Goal: Communication & Community: Participate in discussion

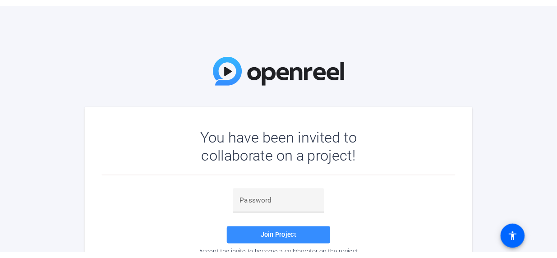
scroll to position [41, 0]
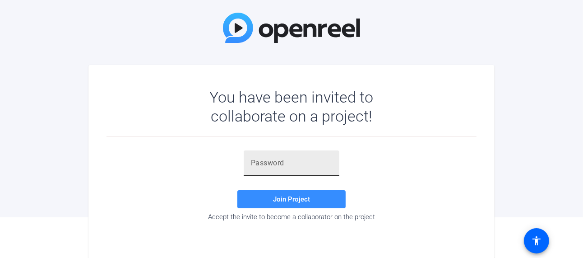
click at [258, 171] on div at bounding box center [291, 162] width 81 height 25
click at [261, 165] on input "text" at bounding box center [291, 163] width 81 height 11
paste input "AM6!nO"
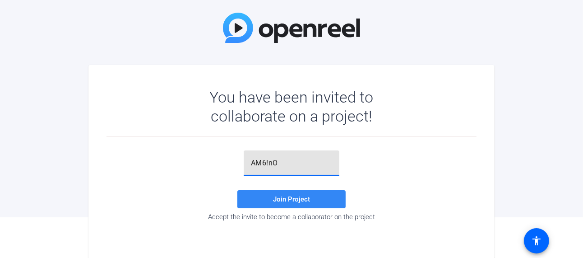
click at [278, 198] on span "Join Project" at bounding box center [291, 199] width 37 height 8
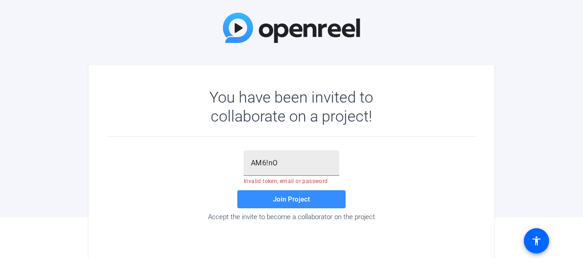
click at [277, 168] on div "AM6!nO" at bounding box center [291, 162] width 81 height 25
click at [181, 183] on div "AM6!nO Invalid token, email or password Join Project Accept the invite to becom…" at bounding box center [292, 185] width 370 height 70
click at [279, 163] on input "AM6!nO" at bounding box center [291, 163] width 81 height 11
click at [253, 161] on input "AM6!nO" at bounding box center [291, 163] width 81 height 11
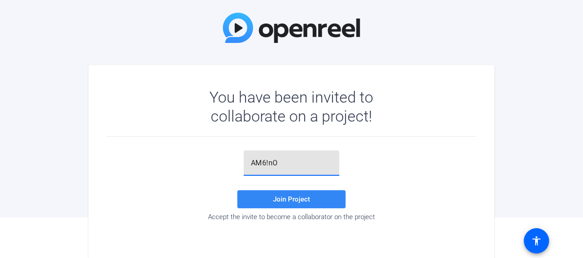
type input "AM6!nO"
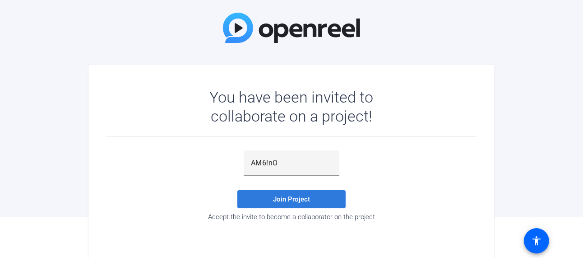
click at [296, 200] on span "Join Project" at bounding box center [291, 199] width 37 height 8
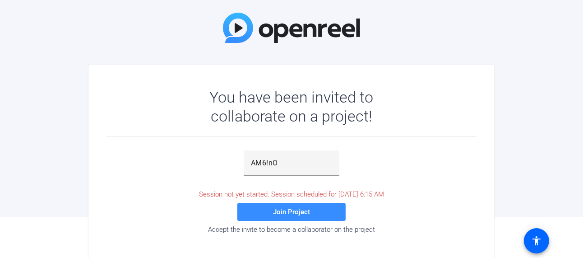
click at [300, 234] on div "AM6!nO Session not yet started. Session scheduled for [DATE] 6:15 AM Join Proje…" at bounding box center [292, 193] width 370 height 112
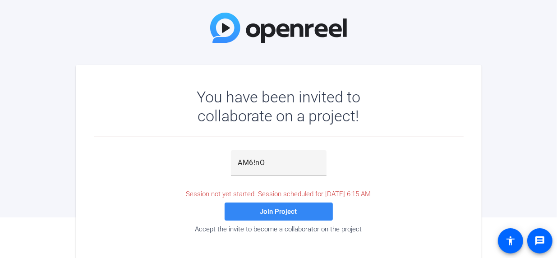
drag, startPoint x: 289, startPoint y: 213, endPoint x: 295, endPoint y: 215, distance: 6.5
click at [292, 214] on span "Join Project" at bounding box center [278, 212] width 37 height 8
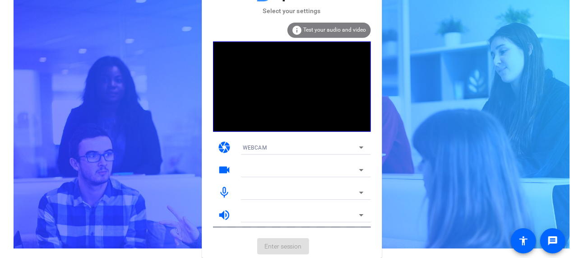
scroll to position [9, 0]
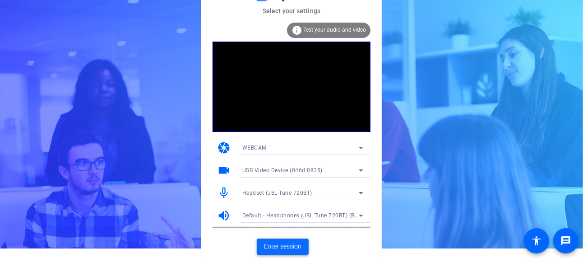
click at [297, 243] on span "Enter session" at bounding box center [282, 245] width 37 height 9
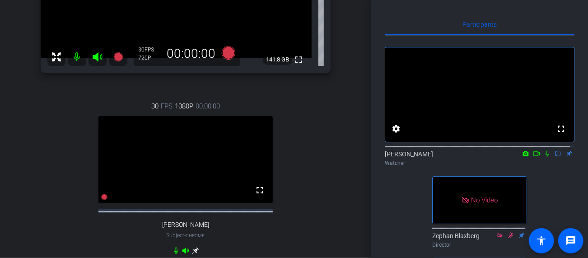
scroll to position [164, 0]
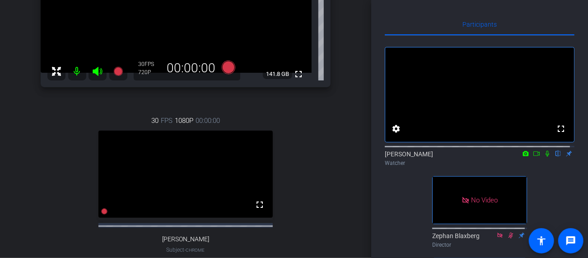
click at [332, 196] on div "[PERSON_NAME] Chrome info ROOM ID: 826589965 fullscreen 141.8 GB 30 FPS 720P 00…" at bounding box center [186, 100] width 326 height 386
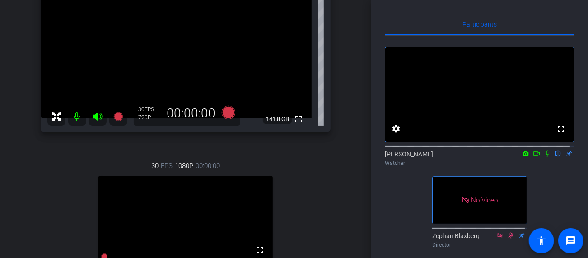
scroll to position [74, 0]
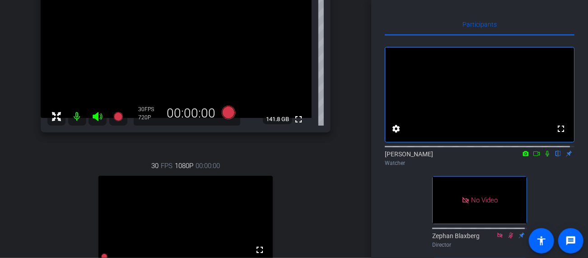
click at [330, 216] on div "[PERSON_NAME] Chrome info ROOM ID: 826589965 fullscreen 141.8 GB 30 FPS 720P 00…" at bounding box center [186, 145] width 326 height 386
click at [325, 209] on div "30 FPS 1080P 00:00:00 fullscreen [PERSON_NAME] Subject - Chrome" at bounding box center [186, 237] width 290 height 183
click at [327, 212] on div "[PERSON_NAME] Chrome info ROOM ID: 826589965 fullscreen 141.8 GB 30 FPS 720P 00…" at bounding box center [186, 145] width 326 height 386
click at [323, 199] on div "30 FPS 1080P 00:00:00 fullscreen [PERSON_NAME] Subject - Chrome" at bounding box center [186, 237] width 290 height 183
click at [308, 194] on div "30 FPS 1080P 00:00:00 fullscreen [PERSON_NAME] Subject - Chrome" at bounding box center [186, 237] width 290 height 183
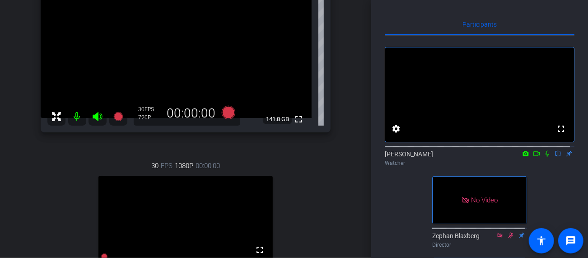
click at [313, 204] on div "30 FPS 1080P 00:00:00 fullscreen [PERSON_NAME] Subject - Chrome" at bounding box center [186, 237] width 290 height 183
click at [314, 200] on div "30 FPS 1080P 00:00:00 fullscreen [PERSON_NAME] Subject - Chrome" at bounding box center [186, 237] width 290 height 183
click at [321, 206] on div "30 FPS 1080P 00:00:00 fullscreen [PERSON_NAME] Subject - Chrome" at bounding box center [186, 237] width 290 height 183
click at [327, 199] on div "[PERSON_NAME] Chrome info ROOM ID: 826589965 fullscreen 141.8 GB 30 FPS 720P 00…" at bounding box center [186, 145] width 326 height 386
click at [328, 196] on div "[PERSON_NAME] Chrome info ROOM ID: 826589965 fullscreen 141.8 GB 30 FPS 720P 00…" at bounding box center [186, 145] width 326 height 386
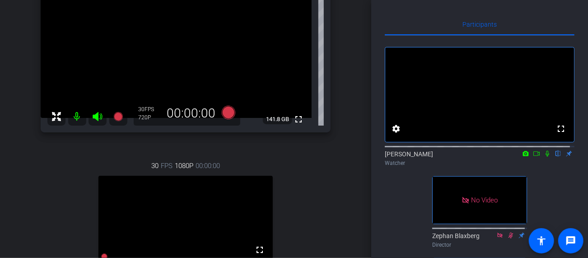
click at [324, 196] on div "30 FPS 1080P 00:00:00 fullscreen [PERSON_NAME] Subject - Chrome" at bounding box center [186, 237] width 290 height 183
click at [322, 196] on div "30 FPS 1080P 00:00:00 fullscreen [PERSON_NAME] Subject - Chrome" at bounding box center [186, 237] width 290 height 183
click at [329, 209] on div "[PERSON_NAME] Chrome info ROOM ID: 826589965 fullscreen 141.8 GB 30 FPS 720P 00…" at bounding box center [186, 145] width 326 height 386
click at [301, 190] on div "30 FPS 1080P 00:00:00 fullscreen [PERSON_NAME] Subject - Chrome" at bounding box center [186, 237] width 290 height 183
click at [319, 208] on div "30 FPS 1080P 00:00:00 fullscreen [PERSON_NAME] Subject - Chrome" at bounding box center [186, 237] width 290 height 183
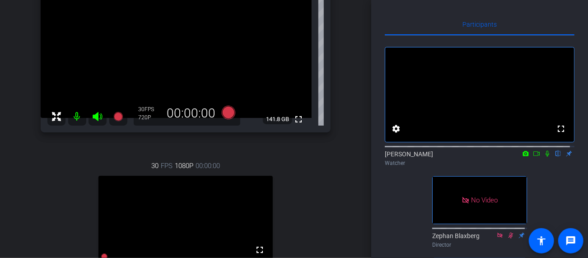
click at [316, 207] on div "30 FPS 1080P 00:00:00 fullscreen [PERSON_NAME] Subject - Chrome" at bounding box center [186, 237] width 290 height 183
click at [314, 209] on div "30 FPS 1080P 00:00:00 fullscreen [PERSON_NAME] Subject - Chrome" at bounding box center [186, 237] width 290 height 183
click at [311, 214] on div "30 FPS 1080P 00:00:00 fullscreen [PERSON_NAME] Subject - Chrome" at bounding box center [186, 237] width 290 height 183
click at [315, 213] on div "30 FPS 1080P 00:00:00 fullscreen [PERSON_NAME] Subject - Chrome" at bounding box center [186, 237] width 290 height 183
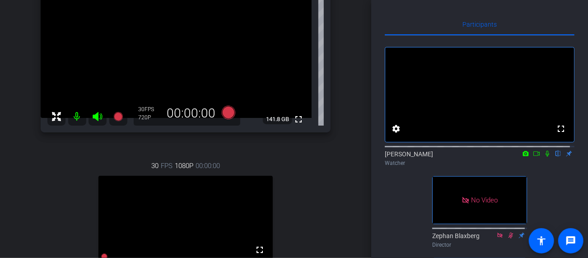
click at [324, 216] on div "30 FPS 1080P 00:00:00 fullscreen [PERSON_NAME] Subject - Chrome" at bounding box center [186, 237] width 290 height 183
click at [320, 216] on div "30 FPS 1080P 00:00:00 fullscreen [PERSON_NAME] Subject - Chrome" at bounding box center [186, 237] width 290 height 183
click at [317, 213] on div "30 FPS 1080P 00:00:00 fullscreen [PERSON_NAME] Subject - Chrome" at bounding box center [186, 237] width 290 height 183
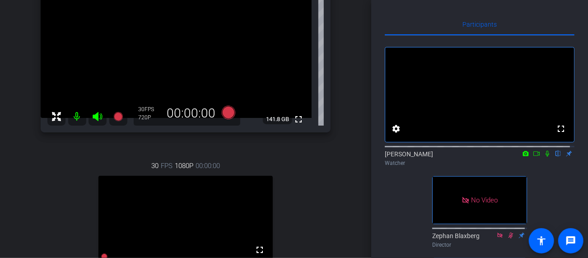
click at [321, 203] on div "30 FPS 1080P 00:00:00 fullscreen [PERSON_NAME] Subject - Chrome" at bounding box center [186, 237] width 290 height 183
click at [321, 227] on div "30 FPS 1080P 00:00:00 fullscreen [PERSON_NAME] Subject - Chrome" at bounding box center [186, 237] width 290 height 183
click at [543, 157] on icon at bounding box center [546, 153] width 7 height 6
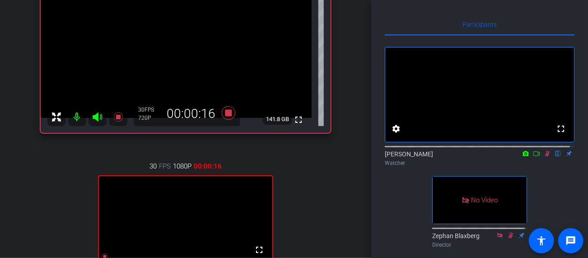
click at [543, 157] on icon at bounding box center [546, 153] width 7 height 6
click at [411, 204] on div "fullscreen settings [PERSON_NAME] flip Watcher No Video Zephan Blaxberg Directo…" at bounding box center [480, 184] width 190 height 297
click at [407, 202] on div "fullscreen settings [PERSON_NAME] flip Watcher No Video Zephan Blaxberg Directo…" at bounding box center [480, 184] width 190 height 297
click at [407, 206] on div "fullscreen settings [PERSON_NAME] flip Watcher No Video Zephan Blaxberg Directo…" at bounding box center [480, 184] width 190 height 297
click at [407, 205] on div "fullscreen settings [PERSON_NAME] flip Watcher No Video Zephan Blaxberg Directo…" at bounding box center [480, 184] width 190 height 297
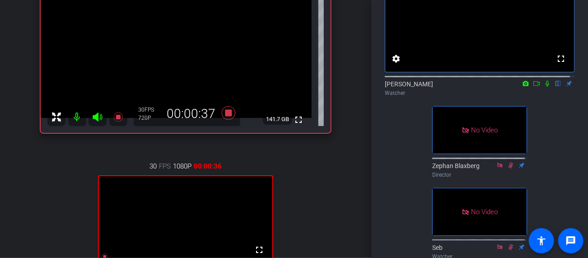
scroll to position [90, 0]
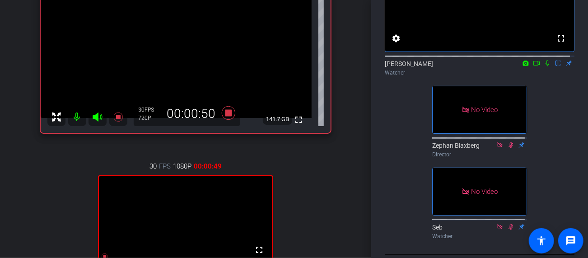
click at [403, 198] on div "fullscreen settings [PERSON_NAME] flip Watcher No Video Zephan Blaxberg Directo…" at bounding box center [480, 93] width 190 height 297
click at [390, 191] on div "fullscreen settings [PERSON_NAME] flip Watcher No Video Zephan Blaxberg Directo…" at bounding box center [480, 93] width 190 height 297
drag, startPoint x: 543, startPoint y: 74, endPoint x: 515, endPoint y: 195, distance: 124.1
click at [543, 66] on icon at bounding box center [546, 63] width 7 height 6
click at [544, 66] on icon at bounding box center [546, 63] width 7 height 6
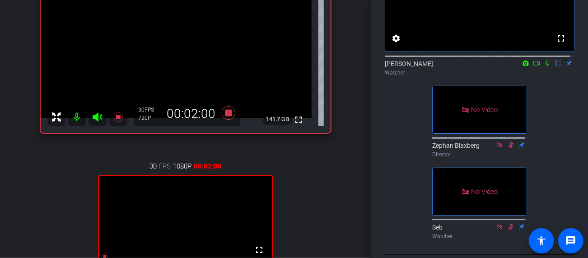
click at [553, 125] on div "fullscreen settings [PERSON_NAME] flip Watcher No Video Zephan Blaxberg Directo…" at bounding box center [480, 93] width 190 height 297
click at [543, 66] on icon at bounding box center [546, 63] width 7 height 6
click at [547, 103] on div "fullscreen settings [PERSON_NAME] flip Watcher No Video Zephan Blaxberg Directo…" at bounding box center [480, 93] width 190 height 297
click at [543, 66] on icon at bounding box center [546, 63] width 7 height 6
click at [395, 203] on div "fullscreen settings [PERSON_NAME] flip Watcher No Video Zephan Blaxberg Directo…" at bounding box center [480, 93] width 190 height 297
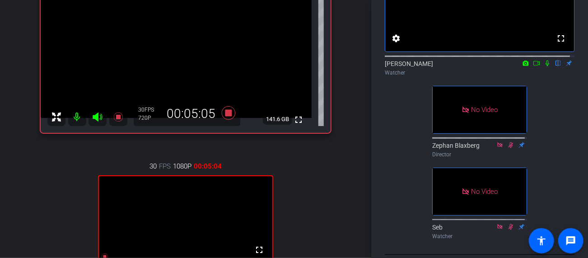
click at [399, 185] on div "fullscreen settings [PERSON_NAME] flip Watcher No Video Zephan Blaxberg Directo…" at bounding box center [480, 93] width 190 height 297
click at [398, 185] on div "fullscreen settings [PERSON_NAME] flip Watcher No Video Zephan Blaxberg Directo…" at bounding box center [480, 93] width 190 height 297
click at [403, 208] on div "fullscreen settings [PERSON_NAME] flip Watcher No Video Zephan Blaxberg Directo…" at bounding box center [480, 93] width 190 height 297
click at [399, 208] on div "fullscreen settings [PERSON_NAME] flip Watcher No Video Zephan Blaxberg Directo…" at bounding box center [480, 93] width 190 height 297
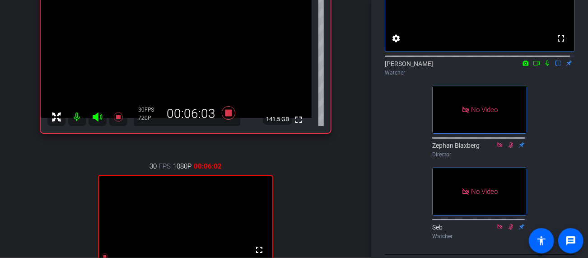
click at [543, 66] on icon at bounding box center [546, 63] width 7 height 6
click at [400, 178] on div "fullscreen settings [PERSON_NAME] flip Watcher No Video Zephan Blaxberg Directo…" at bounding box center [480, 93] width 190 height 297
click at [382, 234] on div "Participants fullscreen settings [PERSON_NAME] flip Watcher No Video Zephan Bla…" at bounding box center [479, 129] width 217 height 258
click at [543, 66] on icon at bounding box center [546, 63] width 7 height 6
click at [542, 99] on div "fullscreen settings [PERSON_NAME] flip Watcher No Video Zephan Blaxberg Directo…" at bounding box center [480, 93] width 190 height 297
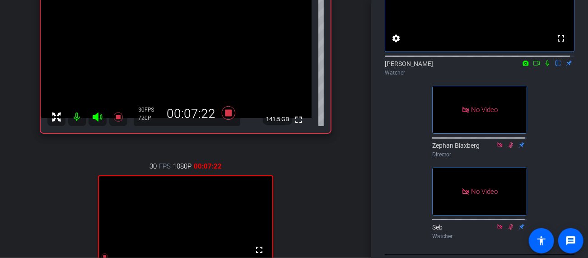
click at [545, 66] on icon at bounding box center [547, 63] width 4 height 6
click at [535, 103] on div "fullscreen settings [PERSON_NAME] flip Watcher No Video Zephan Blaxberg Directo…" at bounding box center [480, 93] width 190 height 297
click at [541, 107] on div "fullscreen settings [PERSON_NAME] flip Watcher No Video Zephan Blaxberg Directo…" at bounding box center [480, 93] width 190 height 297
click at [552, 108] on div "fullscreen settings [PERSON_NAME] flip Watcher No Video Zephan Blaxberg Directo…" at bounding box center [480, 93] width 190 height 297
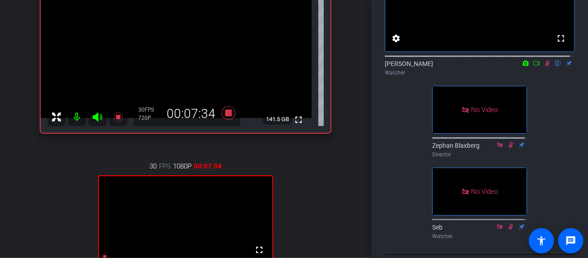
click at [552, 107] on div "fullscreen settings [PERSON_NAME] flip Watcher No Video Zephan Blaxberg Directo…" at bounding box center [480, 93] width 190 height 297
click at [543, 59] on div at bounding box center [480, 55] width 190 height 7
click at [543, 66] on icon at bounding box center [546, 63] width 7 height 6
click at [408, 228] on div "fullscreen settings [PERSON_NAME] flip Watcher No Video Zephan Blaxberg Directo…" at bounding box center [480, 93] width 190 height 297
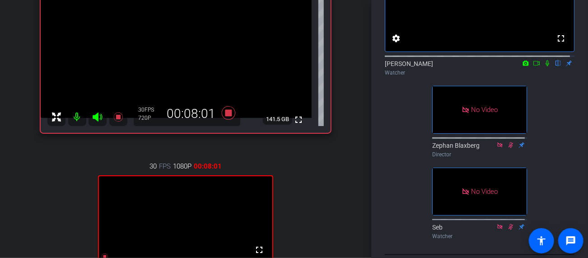
click at [412, 228] on div "fullscreen settings [PERSON_NAME] flip Watcher No Video Zephan Blaxberg Directo…" at bounding box center [480, 93] width 190 height 297
click at [410, 225] on div "fullscreen settings [PERSON_NAME] flip Watcher No Video Zephan Blaxberg Directo…" at bounding box center [480, 93] width 190 height 297
click at [543, 66] on icon at bounding box center [546, 63] width 7 height 6
click at [315, 215] on div "30 FPS 1080P 00:08:16 fullscreen [PERSON_NAME] Subject - Chrome" at bounding box center [186, 237] width 290 height 182
click at [314, 194] on div "30 FPS 1080P 00:08:19 fullscreen [PERSON_NAME] Subject - Chrome" at bounding box center [186, 237] width 290 height 182
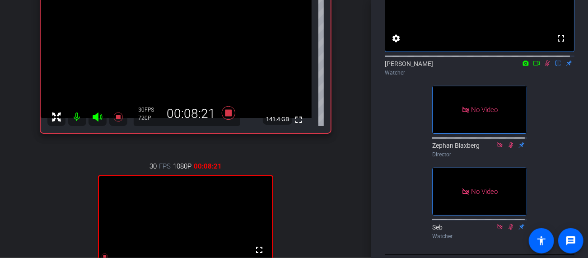
click at [327, 201] on div "[PERSON_NAME] Chrome info ROOM ID: 826589965 fullscreen 141.4 GB 30 FPS 720P 00…" at bounding box center [186, 145] width 326 height 386
click at [391, 214] on div "fullscreen settings [PERSON_NAME] flip Watcher No Video Zephan Blaxberg Directo…" at bounding box center [480, 93] width 190 height 297
click at [387, 202] on div "fullscreen settings [PERSON_NAME] flip Watcher No Video Zephan Blaxberg Directo…" at bounding box center [480, 93] width 190 height 297
click at [343, 216] on div "[PERSON_NAME] Chrome info ROOM ID: 826589965 fullscreen 141.4 GB 30 FPS 720P 00…" at bounding box center [186, 145] width 326 height 386
click at [329, 210] on div "[PERSON_NAME] Chrome info ROOM ID: 826589965 fullscreen 141.4 GB 30 FPS 720P 00…" at bounding box center [186, 145] width 326 height 386
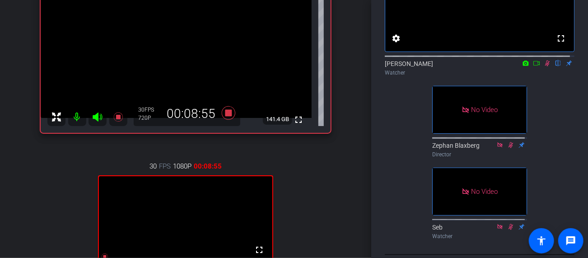
click at [327, 209] on div "[PERSON_NAME] Chrome info ROOM ID: 826589965 fullscreen 141.4 GB 30 FPS 720P 00…" at bounding box center [186, 145] width 326 height 386
click at [345, 204] on div "LM Lounge Teaser Recording account_box grid_on settings info logout We have upd…" at bounding box center [185, 129] width 371 height 258
click at [545, 66] on icon at bounding box center [547, 63] width 5 height 6
click at [564, 118] on div "fullscreen settings [PERSON_NAME] flip Watcher No Video Zephan Blaxberg Directo…" at bounding box center [480, 93] width 190 height 297
click at [543, 66] on icon at bounding box center [546, 63] width 7 height 6
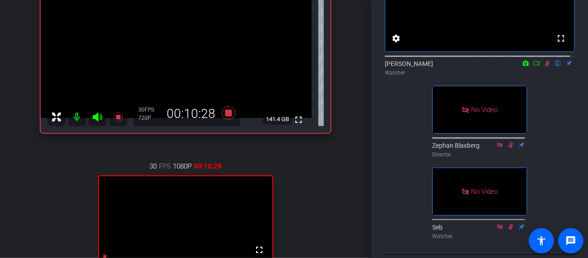
click at [543, 66] on icon at bounding box center [546, 63] width 7 height 6
click at [400, 197] on div "fullscreen settings [PERSON_NAME] flip Watcher No Video Zephan Blaxberg Directo…" at bounding box center [480, 93] width 190 height 297
click at [377, 205] on div "Participants fullscreen settings [PERSON_NAME] flip Watcher No Video Zephan Bla…" at bounding box center [479, 129] width 217 height 258
click at [385, 209] on div "fullscreen settings [PERSON_NAME] flip Watcher No Video Zephan Blaxberg Directo…" at bounding box center [480, 93] width 190 height 297
click at [393, 203] on div "fullscreen settings [PERSON_NAME] flip Watcher No Video Zephan Blaxberg Directo…" at bounding box center [480, 93] width 190 height 297
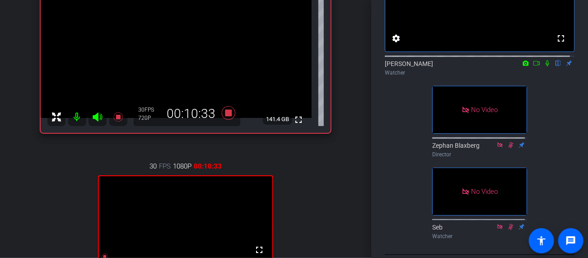
click at [393, 203] on div "fullscreen settings [PERSON_NAME] flip Watcher No Video Zephan Blaxberg Directo…" at bounding box center [480, 93] width 190 height 297
click at [396, 201] on div "fullscreen settings [PERSON_NAME] flip Watcher No Video Zephan Blaxberg Directo…" at bounding box center [480, 93] width 190 height 297
click at [396, 183] on div "fullscreen settings [PERSON_NAME] flip Watcher No Video Zephan Blaxberg Directo…" at bounding box center [480, 93] width 190 height 297
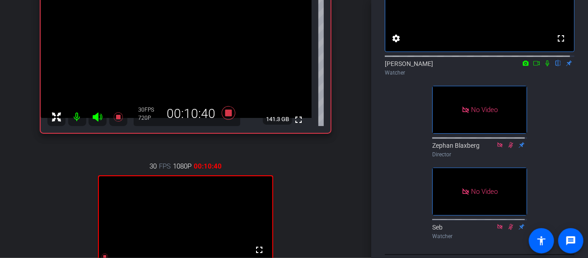
click at [403, 179] on div "fullscreen settings [PERSON_NAME] flip Watcher No Video Zephan Blaxberg Directo…" at bounding box center [480, 93] width 190 height 297
click at [405, 180] on div "fullscreen settings [PERSON_NAME] flip Watcher No Video Zephan Blaxberg Directo…" at bounding box center [480, 93] width 190 height 297
drag, startPoint x: 543, startPoint y: 72, endPoint x: 535, endPoint y: 78, distance: 9.7
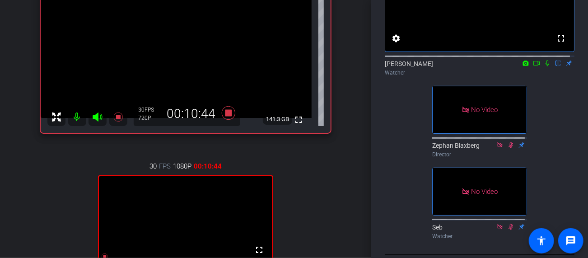
click at [543, 66] on icon at bounding box center [546, 63] width 7 height 6
click at [387, 209] on div "fullscreen settings [PERSON_NAME] flip Watcher No Video Zephan Blaxberg Directo…" at bounding box center [480, 93] width 190 height 297
click at [543, 66] on icon at bounding box center [546, 63] width 7 height 6
click at [412, 161] on div "fullscreen settings [PERSON_NAME] flip Watcher No Video Zephan Blaxberg Directo…" at bounding box center [480, 93] width 190 height 297
click at [400, 162] on div "fullscreen settings [PERSON_NAME] flip Watcher No Video Zephan Blaxberg Directo…" at bounding box center [480, 93] width 190 height 297
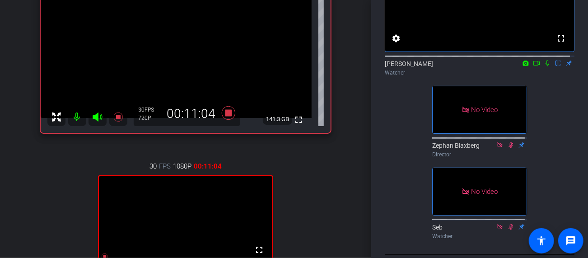
click at [400, 162] on div "fullscreen settings [PERSON_NAME] flip Watcher No Video Zephan Blaxberg Directo…" at bounding box center [480, 93] width 190 height 297
click at [399, 157] on div "fullscreen settings [PERSON_NAME] flip Watcher No Video Zephan Blaxberg Directo…" at bounding box center [480, 93] width 190 height 297
click at [404, 145] on div "fullscreen settings [PERSON_NAME] flip Watcher No Video Zephan Blaxberg Directo…" at bounding box center [480, 93] width 190 height 297
click at [413, 135] on div "fullscreen settings [PERSON_NAME] flip Watcher No Video Zephan Blaxberg Directo…" at bounding box center [480, 93] width 190 height 297
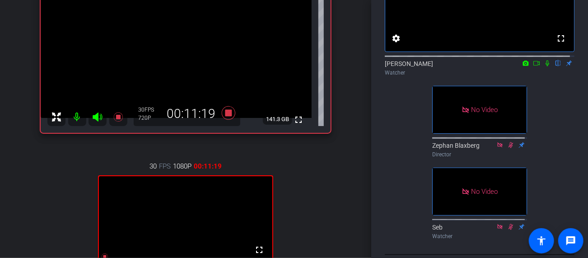
click at [545, 66] on icon at bounding box center [547, 63] width 4 height 6
click at [300, 244] on div "30 FPS 1080P 00:11:23 fullscreen [PERSON_NAME] Subject - Chrome" at bounding box center [186, 237] width 290 height 182
click at [552, 100] on div "fullscreen settings [PERSON_NAME] flip Watcher No Video Zephan Blaxberg Directo…" at bounding box center [480, 93] width 190 height 297
click at [561, 102] on div "fullscreen settings [PERSON_NAME] flip Watcher No Video Zephan Blaxberg Directo…" at bounding box center [480, 93] width 190 height 297
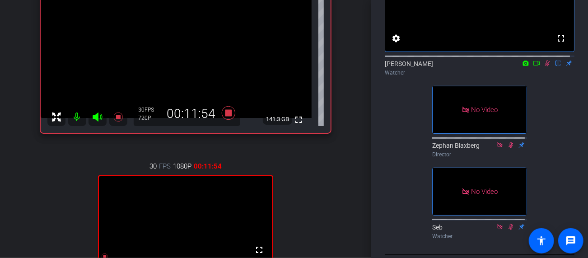
click at [566, 103] on div "fullscreen settings [PERSON_NAME] flip Watcher No Video Zephan Blaxberg Directo…" at bounding box center [480, 93] width 190 height 297
click at [573, 107] on div "Participants fullscreen settings [PERSON_NAME] flip Watcher No Video Zephan Bla…" at bounding box center [479, 129] width 217 height 258
click at [574, 123] on div "Participants fullscreen settings [PERSON_NAME] flip Watcher No Video Zephan Bla…" at bounding box center [479, 129] width 217 height 258
click at [565, 128] on div "fullscreen settings [PERSON_NAME] flip Watcher No Video Zephan Blaxberg Directo…" at bounding box center [480, 93] width 190 height 297
click at [558, 127] on div "fullscreen settings [PERSON_NAME] flip Watcher No Video Zephan Blaxberg Directo…" at bounding box center [480, 93] width 190 height 297
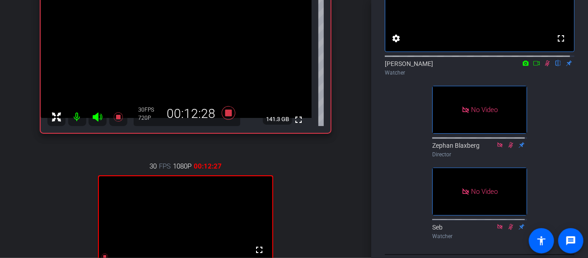
click at [566, 130] on div "fullscreen settings [PERSON_NAME] flip Watcher No Video Zephan Blaxberg Directo…" at bounding box center [480, 93] width 190 height 297
click at [569, 128] on div "fullscreen settings [PERSON_NAME] flip Watcher No Video Zephan Blaxberg Directo…" at bounding box center [480, 93] width 190 height 297
click at [558, 116] on div "fullscreen settings [PERSON_NAME] flip Watcher No Video Zephan Blaxberg Directo…" at bounding box center [480, 93] width 190 height 297
click at [563, 118] on div "fullscreen settings [PERSON_NAME] flip Watcher No Video Zephan Blaxberg Directo…" at bounding box center [480, 93] width 190 height 297
click at [556, 106] on div "fullscreen settings [PERSON_NAME] flip Watcher No Video Zephan Blaxberg Directo…" at bounding box center [480, 93] width 190 height 297
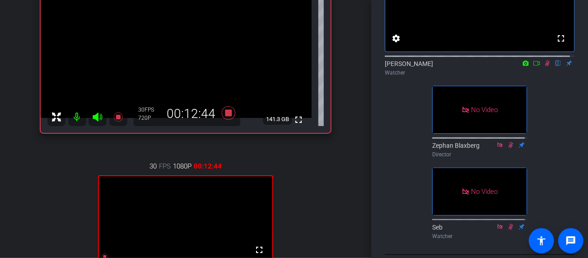
click at [556, 106] on div "fullscreen settings [PERSON_NAME] flip Watcher No Video Zephan Blaxberg Directo…" at bounding box center [480, 93] width 190 height 297
click at [538, 115] on div "fullscreen settings [PERSON_NAME] flip Watcher No Video Zephan Blaxberg Directo…" at bounding box center [480, 93] width 190 height 297
click at [545, 118] on div "fullscreen settings [PERSON_NAME] flip Watcher No Video Zephan Blaxberg Directo…" at bounding box center [480, 93] width 190 height 297
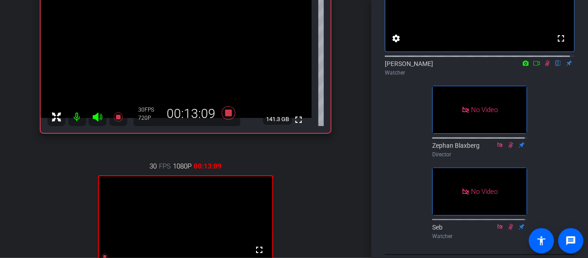
click at [545, 66] on icon at bounding box center [547, 63] width 5 height 6
click at [563, 158] on div "fullscreen settings [PERSON_NAME] flip Watcher No Video Zephan Blaxberg Directo…" at bounding box center [480, 93] width 190 height 297
click at [559, 160] on div "fullscreen settings [PERSON_NAME] flip Watcher No Video Zephan Blaxberg Directo…" at bounding box center [480, 93] width 190 height 297
click at [553, 144] on div "fullscreen settings [PERSON_NAME] flip Watcher No Video Zephan Blaxberg Directo…" at bounding box center [480, 93] width 190 height 297
click at [557, 125] on div "fullscreen settings [PERSON_NAME] flip Watcher No Video Zephan Blaxberg Directo…" at bounding box center [480, 93] width 190 height 297
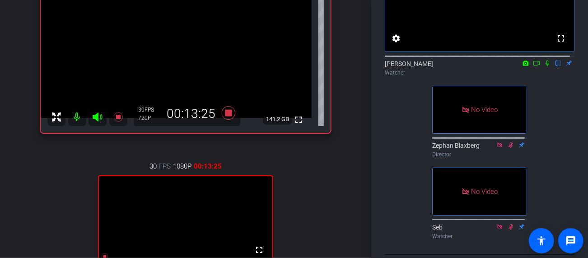
click at [548, 129] on div "fullscreen settings [PERSON_NAME] flip Watcher No Video Zephan Blaxberg Directo…" at bounding box center [480, 93] width 190 height 297
click at [561, 133] on div "fullscreen settings [PERSON_NAME] flip Watcher No Video Zephan Blaxberg Directo…" at bounding box center [480, 93] width 190 height 297
click at [558, 125] on div "fullscreen settings [PERSON_NAME] flip Watcher No Video Zephan Blaxberg Directo…" at bounding box center [480, 93] width 190 height 297
click at [561, 123] on div "fullscreen settings [PERSON_NAME] flip Watcher No Video Zephan Blaxberg Directo…" at bounding box center [480, 93] width 190 height 297
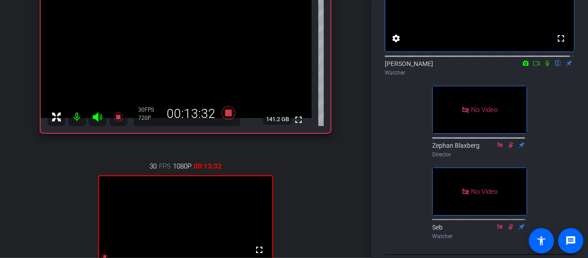
click at [563, 119] on div "fullscreen settings [PERSON_NAME] flip Watcher No Video Zephan Blaxberg Directo…" at bounding box center [480, 93] width 190 height 297
click at [562, 120] on div "fullscreen settings [PERSON_NAME] flip Watcher No Video Zephan Blaxberg Directo…" at bounding box center [480, 93] width 190 height 297
click at [539, 139] on div "fullscreen settings [PERSON_NAME] flip Watcher No Video Zephan Blaxberg Directo…" at bounding box center [480, 93] width 190 height 297
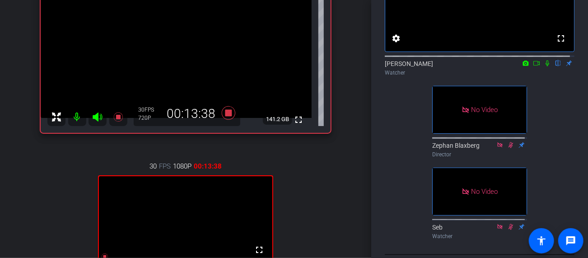
click at [544, 128] on div "fullscreen settings [PERSON_NAME] flip Watcher No Video Zephan Blaxberg Directo…" at bounding box center [480, 93] width 190 height 297
click at [556, 135] on div "fullscreen settings [PERSON_NAME] flip Watcher No Video Zephan Blaxberg Directo…" at bounding box center [480, 93] width 190 height 297
click at [555, 137] on div "fullscreen settings [PERSON_NAME] flip Watcher No Video Zephan Blaxberg Directo…" at bounding box center [480, 93] width 190 height 297
click at [551, 121] on div "fullscreen settings [PERSON_NAME] flip Watcher No Video Zephan Blaxberg Directo…" at bounding box center [480, 93] width 190 height 297
click at [545, 66] on icon at bounding box center [547, 63] width 4 height 6
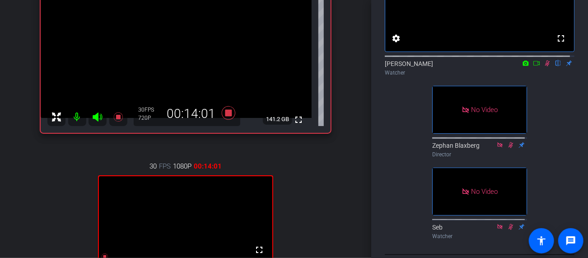
click at [565, 155] on div "fullscreen settings [PERSON_NAME] flip Watcher No Video Zephan Blaxberg Directo…" at bounding box center [480, 93] width 190 height 297
click at [394, 234] on div "fullscreen settings [PERSON_NAME] flip Watcher No Video Zephan Blaxberg Directo…" at bounding box center [480, 93] width 190 height 297
click at [397, 229] on div "fullscreen settings [PERSON_NAME] flip Watcher No Video Zephan Blaxberg Directo…" at bounding box center [480, 93] width 190 height 297
click at [382, 212] on div "Participants fullscreen settings [PERSON_NAME] flip Watcher No Video Zephan Bla…" at bounding box center [479, 129] width 217 height 258
click at [391, 227] on div "fullscreen settings [PERSON_NAME] flip Watcher No Video Zephan Blaxberg Directo…" at bounding box center [480, 93] width 190 height 297
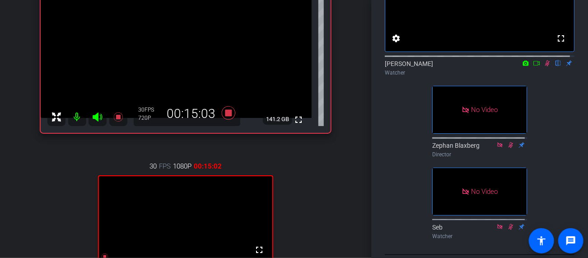
click at [391, 239] on div "fullscreen settings [PERSON_NAME] flip Watcher No Video Zephan Blaxberg Directo…" at bounding box center [480, 93] width 190 height 297
click at [403, 228] on div "fullscreen settings [PERSON_NAME] flip Watcher No Video Zephan Blaxberg Directo…" at bounding box center [480, 93] width 190 height 297
click at [407, 219] on div "fullscreen settings [PERSON_NAME] flip Watcher No Video Zephan Blaxberg Directo…" at bounding box center [480, 93] width 190 height 297
click at [316, 208] on div "30 FPS 1080P 00:15:17 fullscreen [PERSON_NAME] Subject - Chrome" at bounding box center [186, 237] width 290 height 182
click at [331, 215] on div "[PERSON_NAME] Chrome info ROOM ID: 826589965 fullscreen 141.2 GB 30 FPS 720P 00…" at bounding box center [186, 145] width 326 height 386
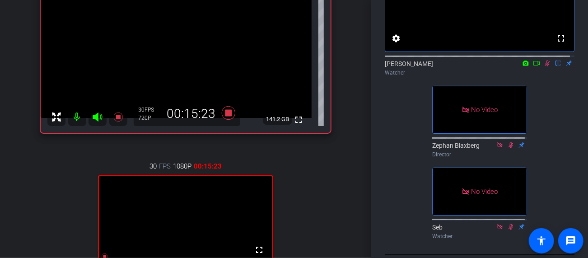
click at [335, 216] on div "[PERSON_NAME] Chrome info ROOM ID: 826589965 fullscreen 141.2 GB 30 FPS 720P 00…" at bounding box center [186, 145] width 326 height 386
click at [335, 214] on div "[PERSON_NAME] Chrome info ROOM ID: 826589965 fullscreen 141.2 GB 30 FPS 720P 00…" at bounding box center [186, 145] width 326 height 386
click at [337, 216] on div "[PERSON_NAME] Chrome info ROOM ID: 826589965 fullscreen 141.2 GB 30 FPS 720P 00…" at bounding box center [186, 145] width 326 height 386
click at [314, 217] on div "30 FPS 1080P 00:15:39 fullscreen [PERSON_NAME] Subject - Chrome" at bounding box center [186, 237] width 290 height 182
click at [545, 66] on icon at bounding box center [547, 63] width 5 height 6
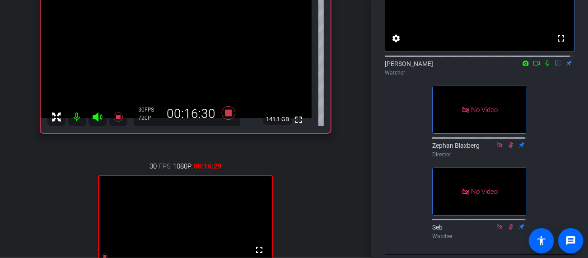
click at [543, 66] on icon at bounding box center [546, 63] width 7 height 6
click at [391, 215] on div "fullscreen settings [PERSON_NAME] flip Watcher No Video Zephan Blaxberg Directo…" at bounding box center [480, 93] width 190 height 297
click at [336, 223] on div "[PERSON_NAME] Chrome info ROOM ID: 826589965 fullscreen 141.1 GB 30 FPS 720P 00…" at bounding box center [186, 145] width 326 height 386
click at [393, 209] on div "fullscreen settings [PERSON_NAME] flip Watcher No Video Zephan Blaxberg Directo…" at bounding box center [480, 93] width 190 height 297
click at [409, 216] on div "fullscreen settings [PERSON_NAME] flip Watcher No Video Zephan Blaxberg Directo…" at bounding box center [480, 93] width 190 height 297
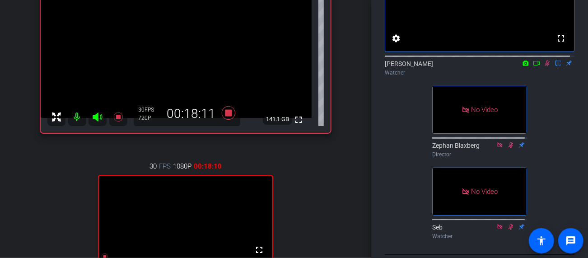
click at [298, 246] on div "30 FPS 1080P 00:18:10 fullscreen [PERSON_NAME] Subject - Chrome" at bounding box center [186, 237] width 290 height 182
click at [544, 66] on icon at bounding box center [546, 63] width 7 height 6
click at [385, 193] on div "fullscreen settings [PERSON_NAME] flip Watcher No Video Zephan Blaxberg Directo…" at bounding box center [480, 93] width 190 height 297
drag, startPoint x: 542, startPoint y: 70, endPoint x: 539, endPoint y: 76, distance: 6.5
click at [543, 66] on icon at bounding box center [546, 63] width 7 height 6
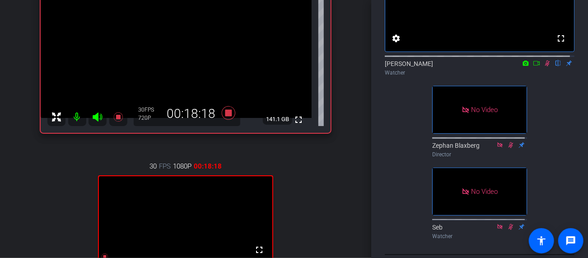
click at [402, 208] on div "fullscreen settings [PERSON_NAME] flip Watcher No Video Zephan Blaxberg Directo…" at bounding box center [480, 93] width 190 height 297
click at [397, 190] on div "fullscreen settings [PERSON_NAME] flip Watcher No Video Zephan Blaxberg Directo…" at bounding box center [480, 93] width 190 height 297
click at [403, 187] on div "fullscreen settings [PERSON_NAME] flip Watcher No Video Zephan Blaxberg Directo…" at bounding box center [480, 93] width 190 height 297
click at [402, 185] on div "fullscreen settings [PERSON_NAME] flip Watcher No Video Zephan Blaxberg Directo…" at bounding box center [480, 93] width 190 height 297
click at [396, 184] on div "fullscreen settings [PERSON_NAME] flip Watcher No Video Zephan Blaxberg Directo…" at bounding box center [480, 93] width 190 height 297
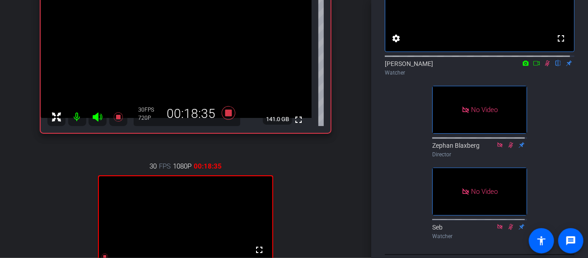
click at [398, 183] on div "fullscreen settings [PERSON_NAME] flip Watcher No Video Zephan Blaxberg Directo…" at bounding box center [480, 93] width 190 height 297
click at [387, 178] on div "fullscreen settings [PERSON_NAME] flip Watcher No Video Zephan Blaxberg Directo…" at bounding box center [480, 93] width 190 height 297
click at [390, 176] on div "fullscreen settings [PERSON_NAME] flip Watcher No Video Zephan Blaxberg Directo…" at bounding box center [480, 93] width 190 height 297
click at [391, 179] on div "fullscreen settings [PERSON_NAME] flip Watcher No Video Zephan Blaxberg Directo…" at bounding box center [480, 93] width 190 height 297
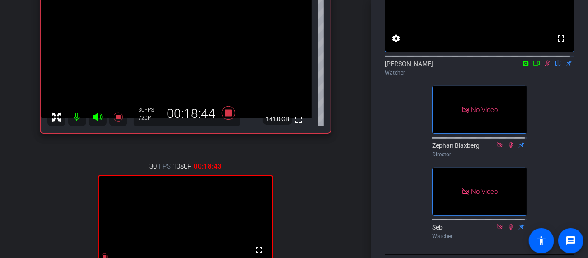
click at [393, 177] on div "fullscreen settings [PERSON_NAME] flip Watcher No Video Zephan Blaxberg Directo…" at bounding box center [480, 93] width 190 height 297
click at [408, 173] on div "fullscreen settings [PERSON_NAME] flip Watcher No Video Zephan Blaxberg Directo…" at bounding box center [480, 93] width 190 height 297
click at [402, 219] on div "fullscreen settings [PERSON_NAME] flip Watcher No Video Zephan Blaxberg Directo…" at bounding box center [480, 93] width 190 height 297
click at [398, 223] on div "fullscreen settings [PERSON_NAME] flip Watcher No Video Zephan Blaxberg Directo…" at bounding box center [480, 93] width 190 height 297
click at [392, 203] on div "fullscreen settings [PERSON_NAME] flip Watcher No Video Zephan Blaxberg Directo…" at bounding box center [480, 93] width 190 height 297
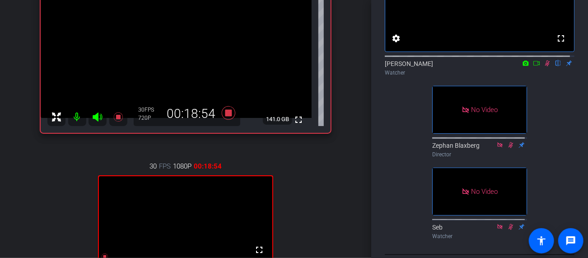
click at [394, 196] on div "fullscreen settings [PERSON_NAME] flip Watcher No Video Zephan Blaxberg Directo…" at bounding box center [480, 93] width 190 height 297
click at [543, 66] on icon at bounding box center [546, 63] width 7 height 6
click at [397, 176] on div "fullscreen settings [PERSON_NAME] flip Watcher No Video Zephan Blaxberg Directo…" at bounding box center [480, 93] width 190 height 297
click at [328, 222] on div "[PERSON_NAME] Chrome info ROOM ID: 826589965 fullscreen 141.0 GB 30 FPS 720P 00…" at bounding box center [186, 145] width 326 height 386
click at [323, 216] on div "30 FPS 1080P 00:19:19 fullscreen [PERSON_NAME] Subject - Chrome" at bounding box center [186, 237] width 290 height 182
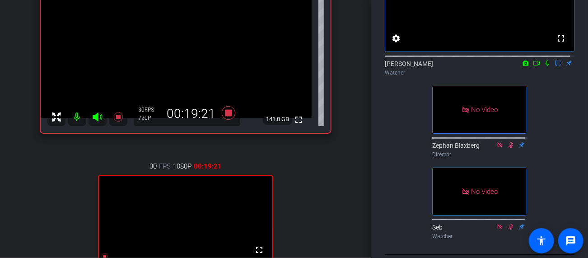
click at [321, 210] on div "30 FPS 1080P 00:19:21 fullscreen [PERSON_NAME] Subject - Chrome" at bounding box center [186, 237] width 290 height 182
click at [310, 164] on div "30 FPS 1080P 00:19:27 fullscreen [PERSON_NAME] Subject - Chrome" at bounding box center [186, 237] width 290 height 182
click at [309, 155] on div "30 FPS 1080P 00:19:31 fullscreen [PERSON_NAME] Subject - Chrome" at bounding box center [186, 237] width 290 height 182
click at [334, 154] on div "[PERSON_NAME] Chrome info ROOM ID: 826589965 fullscreen 141.0 GB 30 FPS 720P 00…" at bounding box center [186, 145] width 326 height 386
click at [324, 152] on div "30 FPS 1080P 00:19:35 fullscreen [PERSON_NAME] Subject - Chrome" at bounding box center [186, 237] width 290 height 182
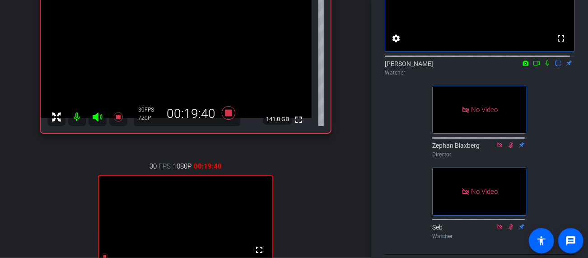
click at [293, 228] on div "30 FPS 1080P 00:19:40 fullscreen [PERSON_NAME] Subject - Chrome" at bounding box center [186, 237] width 290 height 182
click at [311, 236] on div "30 FPS 1080P 00:19:42 fullscreen [PERSON_NAME] Subject - Chrome" at bounding box center [186, 237] width 290 height 182
click at [347, 191] on div "LM Lounge Teaser Recording account_box grid_on settings info logout We have upd…" at bounding box center [185, 129] width 371 height 258
click at [544, 66] on icon at bounding box center [546, 63] width 7 height 6
click at [382, 200] on div "Participants fullscreen settings [PERSON_NAME] flip Watcher No Video Zephan Bla…" at bounding box center [479, 129] width 217 height 258
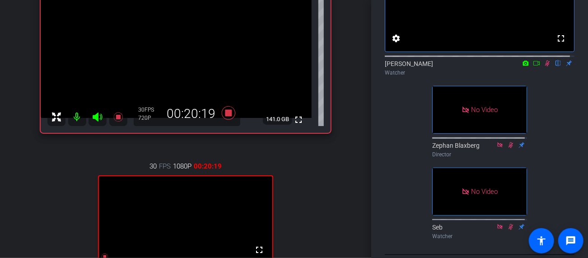
click at [305, 214] on div "30 FPS 1080P 00:20:19 fullscreen [PERSON_NAME] Subject - Chrome" at bounding box center [186, 237] width 290 height 182
click at [345, 170] on div "LM Lounge Teaser Recording account_box grid_on settings info logout We have upd…" at bounding box center [185, 129] width 371 height 258
click at [317, 184] on div "30 FPS 1080P 00:20:58 fullscreen [PERSON_NAME] Subject - Chrome" at bounding box center [186, 237] width 290 height 182
click at [397, 152] on div "fullscreen settings [PERSON_NAME] flip Watcher No Video Zephan Blaxberg Directo…" at bounding box center [480, 93] width 190 height 297
click at [399, 167] on div "fullscreen settings [PERSON_NAME] flip Watcher No Video Zephan Blaxberg Directo…" at bounding box center [480, 93] width 190 height 297
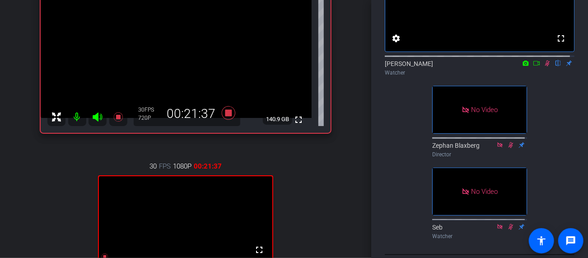
click at [350, 204] on div "LM Lounge Teaser Recording account_box grid_on settings info logout We have upd…" at bounding box center [185, 129] width 371 height 258
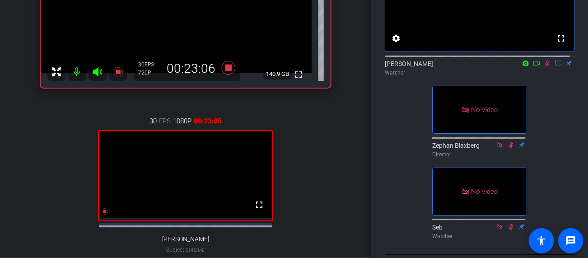
click at [348, 197] on div "LM Lounge Teaser Recording account_box grid_on settings info logout We have upd…" at bounding box center [185, 129] width 371 height 258
click at [543, 66] on icon at bounding box center [546, 63] width 7 height 6
click at [400, 190] on div "fullscreen settings [PERSON_NAME] flip Watcher No Video Zephan Blaxberg Directo…" at bounding box center [480, 93] width 190 height 297
click at [543, 66] on icon at bounding box center [546, 63] width 7 height 6
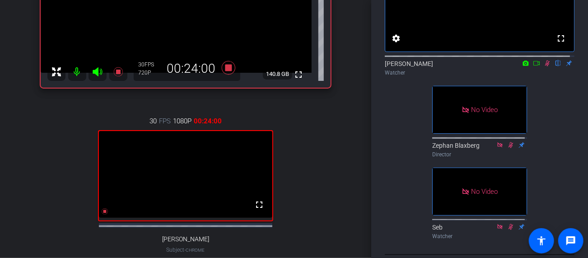
click at [399, 196] on div "fullscreen settings [PERSON_NAME] flip Watcher No Video Zephan Blaxberg Directo…" at bounding box center [480, 93] width 190 height 297
click at [345, 174] on div "LM Lounge Teaser Recording account_box grid_on settings info logout We have upd…" at bounding box center [185, 129] width 371 height 258
click at [308, 202] on div "30 FPS 1080P 00:25:45 fullscreen [PERSON_NAME] Subject - Chrome" at bounding box center [186, 192] width 290 height 182
click at [303, 199] on div "30 FPS 1080P 00:25:50 fullscreen [PERSON_NAME] Subject - Chrome" at bounding box center [186, 192] width 290 height 182
click at [306, 198] on div "30 FPS 1080P 00:26:00 fullscreen [PERSON_NAME] Subject - Chrome" at bounding box center [186, 192] width 290 height 182
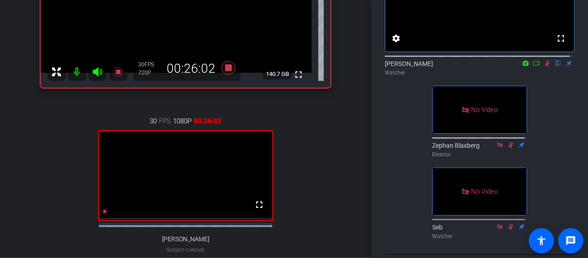
click at [320, 200] on div "30 FPS 1080P 00:26:02 fullscreen [PERSON_NAME] Subject - Chrome" at bounding box center [186, 192] width 290 height 182
click at [320, 200] on div "30 FPS 1080P 00:26:04 fullscreen [PERSON_NAME] Subject - Chrome" at bounding box center [186, 192] width 290 height 182
click at [319, 200] on div "30 FPS 1080P 00:26:05 fullscreen [PERSON_NAME] Subject - Chrome" at bounding box center [186, 192] width 290 height 182
click at [394, 128] on div "fullscreen settings [PERSON_NAME] flip Watcher No Video Zephan Blaxberg Directo…" at bounding box center [480, 93] width 190 height 297
click at [401, 173] on div "fullscreen settings [PERSON_NAME] flip Watcher No Video Zephan Blaxberg Directo…" at bounding box center [480, 93] width 190 height 297
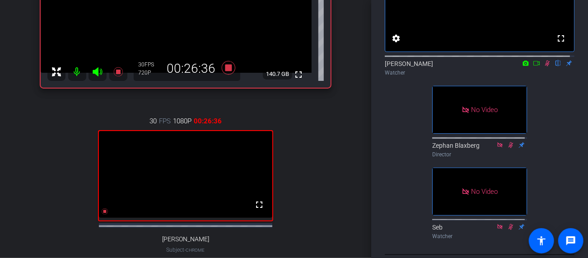
click at [309, 167] on div "30 FPS 1080P 00:26:36 fullscreen [PERSON_NAME] Subject - Chrome" at bounding box center [186, 192] width 290 height 182
click at [301, 169] on div "30 FPS 1080P 00:26:37 fullscreen [PERSON_NAME] Subject - Chrome" at bounding box center [186, 192] width 290 height 182
click at [348, 172] on div "LM Lounge Teaser Recording account_box grid_on settings info logout We have upd…" at bounding box center [185, 129] width 371 height 258
click at [341, 168] on div "[PERSON_NAME] Chrome info ROOM ID: 826589965 fullscreen 140.7 GB 30 FPS 720P 00…" at bounding box center [186, 100] width 326 height 386
click at [338, 152] on div "[PERSON_NAME] Chrome info ROOM ID: 826589965 fullscreen 140.7 GB 30 FPS 720P 00…" at bounding box center [186, 100] width 326 height 386
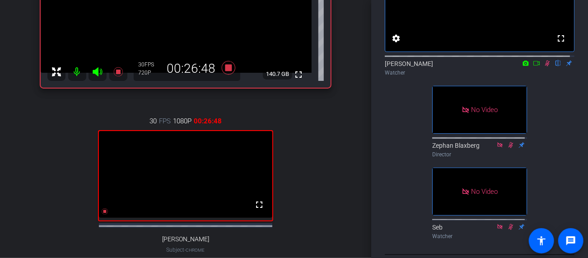
click at [333, 147] on div "[PERSON_NAME] Chrome info ROOM ID: 826589965 fullscreen 140.7 GB 30 FPS 720P 00…" at bounding box center [186, 100] width 326 height 386
click at [543, 66] on icon at bounding box center [546, 63] width 7 height 6
click at [394, 151] on div "fullscreen settings [PERSON_NAME] flip Watcher No Video Zephan Blaxberg Directo…" at bounding box center [480, 93] width 190 height 297
click at [543, 113] on div "fullscreen settings [PERSON_NAME] flip Watcher fullscreen Zephan Blaxberg Direc…" at bounding box center [480, 93] width 190 height 297
click at [543, 131] on div "fullscreen settings [PERSON_NAME] flip Watcher fullscreen Zephan Blaxberg Direc…" at bounding box center [480, 93] width 190 height 297
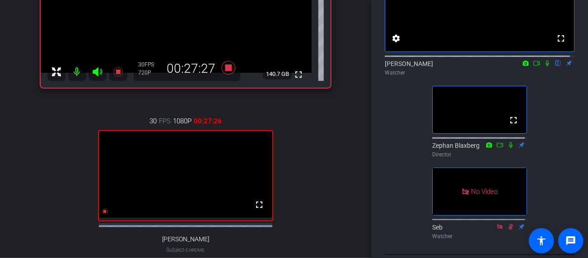
click at [547, 131] on div "fullscreen settings [PERSON_NAME] flip Watcher fullscreen Zephan Blaxberg Direc…" at bounding box center [480, 93] width 190 height 297
click at [546, 144] on div "fullscreen settings [PERSON_NAME] flip Watcher fullscreen Zephan Blaxberg Direc…" at bounding box center [480, 93] width 190 height 297
click at [402, 119] on div "fullscreen settings [PERSON_NAME] flip Watcher fullscreen Zephan Blaxberg Direc…" at bounding box center [480, 93] width 190 height 297
click at [399, 197] on div "fullscreen settings [PERSON_NAME] flip Watcher fullscreen Zephan Blaxberg Direc…" at bounding box center [480, 93] width 190 height 297
click at [545, 66] on icon at bounding box center [547, 63] width 4 height 6
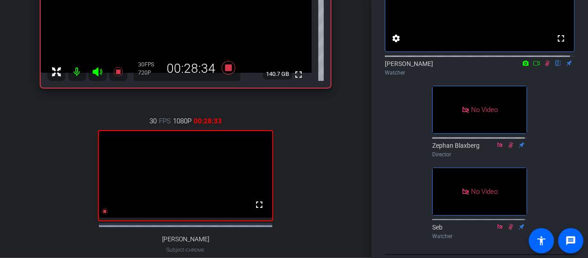
click at [381, 241] on div "Participants fullscreen settings [PERSON_NAME] flip Watcher No Video Zephan Bla…" at bounding box center [479, 129] width 217 height 258
click at [385, 207] on div "fullscreen settings [PERSON_NAME] flip Watcher No Video Zephan Blaxberg Directo…" at bounding box center [480, 93] width 190 height 297
click at [331, 219] on div "[PERSON_NAME] Chrome info ROOM ID: 826589965 fullscreen 140.6 GB 30 FPS 720P 00…" at bounding box center [186, 100] width 326 height 386
click at [327, 215] on div "[PERSON_NAME] Chrome info ROOM ID: 826589965 fullscreen 140.6 GB 30 FPS 720P 00…" at bounding box center [186, 100] width 326 height 386
click at [342, 204] on div "[PERSON_NAME] Chrome info ROOM ID: 826589965 fullscreen 140.6 GB 30 FPS 720P 00…" at bounding box center [186, 100] width 326 height 386
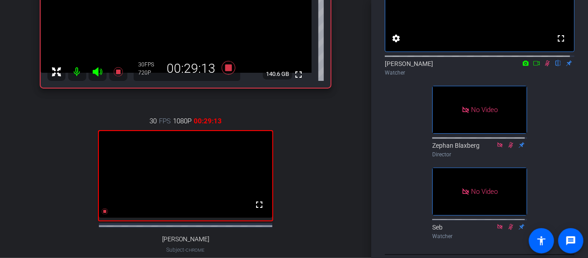
drag, startPoint x: 332, startPoint y: 218, endPoint x: 334, endPoint y: 223, distance: 5.5
click at [331, 218] on div "[PERSON_NAME] Chrome info ROOM ID: 826589965 fullscreen 140.6 GB 30 FPS 720P 00…" at bounding box center [186, 100] width 326 height 386
click at [323, 209] on div "30 FPS 1080P 00:29:15 fullscreen [PERSON_NAME] Subject - Chrome" at bounding box center [186, 192] width 290 height 182
click at [344, 198] on div "LM Lounge Teaser Recording account_box grid_on settings info logout We have upd…" at bounding box center [185, 129] width 371 height 258
click at [344, 199] on div "LM Lounge Teaser Recording account_box grid_on settings info logout We have upd…" at bounding box center [185, 129] width 371 height 258
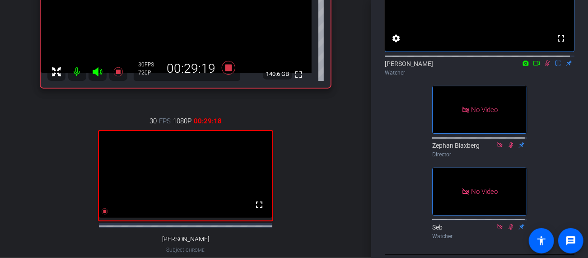
click at [334, 196] on div "[PERSON_NAME] Chrome info ROOM ID: 826589965 fullscreen 140.6 GB 30 FPS 720P 00…" at bounding box center [186, 100] width 326 height 386
click at [543, 66] on icon at bounding box center [546, 63] width 7 height 6
click at [383, 132] on div "Participants fullscreen settings [PERSON_NAME] flip Watcher No Video Zephan Bla…" at bounding box center [479, 129] width 217 height 258
click at [382, 134] on div "Participants fullscreen settings [PERSON_NAME] flip Watcher No Video Zephan Bla…" at bounding box center [479, 129] width 217 height 258
click at [339, 195] on div "[PERSON_NAME] Chrome info ROOM ID: 826589965 fullscreen 140.6 GB 30 FPS 720P 00…" at bounding box center [186, 100] width 326 height 386
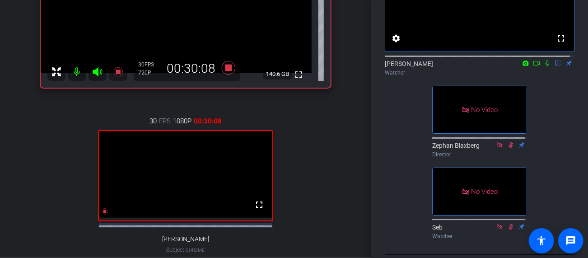
click at [401, 140] on div "fullscreen settings [PERSON_NAME] flip Watcher No Video Zephan Blaxberg Directo…" at bounding box center [480, 93] width 190 height 297
click at [556, 105] on div "fullscreen settings [PERSON_NAME] flip Watcher No Video Zephan Blaxberg Directo…" at bounding box center [480, 93] width 190 height 297
click at [545, 66] on icon at bounding box center [547, 63] width 4 height 6
click at [572, 177] on div "Participants fullscreen settings [PERSON_NAME] flip Watcher No Video Zephan Bla…" at bounding box center [479, 129] width 217 height 258
click at [317, 218] on div "30 FPS 1080P 00:30:38 fullscreen [PERSON_NAME] Subject - Chrome" at bounding box center [186, 192] width 290 height 182
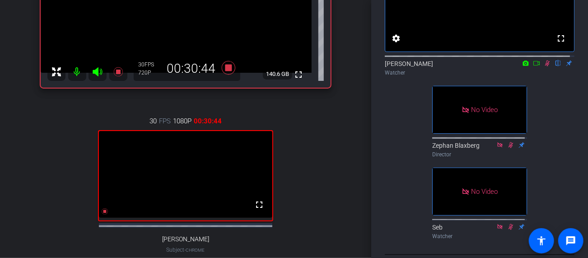
click at [345, 227] on div "LM Lounge Teaser Recording account_box grid_on settings info logout We have upd…" at bounding box center [185, 129] width 371 height 258
click at [347, 228] on div "LM Lounge Teaser Recording account_box grid_on settings info logout We have upd…" at bounding box center [185, 129] width 371 height 258
click at [348, 228] on div "LM Lounge Teaser Recording account_box grid_on settings info logout We have upd…" at bounding box center [185, 129] width 371 height 258
click at [352, 227] on div "LM Lounge Teaser Recording account_box grid_on settings info logout We have upd…" at bounding box center [185, 129] width 371 height 258
click at [60, 227] on div "30 FPS 1080P 00:31:13 fullscreen [PERSON_NAME] Subject - Chrome" at bounding box center [186, 192] width 290 height 182
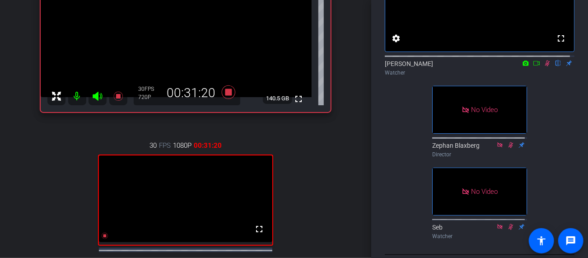
scroll to position [119, 0]
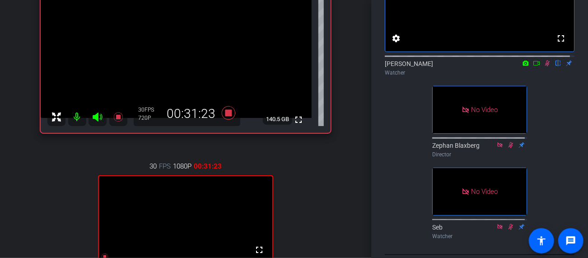
click at [61, 204] on div "30 FPS 1080P 00:31:23 fullscreen [PERSON_NAME] Subject - Chrome" at bounding box center [186, 237] width 290 height 182
click at [68, 199] on div "30 FPS 1080P 00:31:25 fullscreen [PERSON_NAME] Subject - Chrome" at bounding box center [186, 237] width 290 height 182
click at [332, 195] on div "[PERSON_NAME] Chrome info ROOM ID: 826589965 fullscreen 140.5 GB 30 FPS 720P 00…" at bounding box center [186, 145] width 326 height 386
click at [343, 200] on div "[PERSON_NAME] Chrome info ROOM ID: 826589965 fullscreen 140.5 GB 30 FPS 720P 00…" at bounding box center [186, 145] width 326 height 386
click at [325, 206] on div "30 FPS 1080P 00:32:01 fullscreen [PERSON_NAME] Subject - Chrome" at bounding box center [186, 237] width 290 height 182
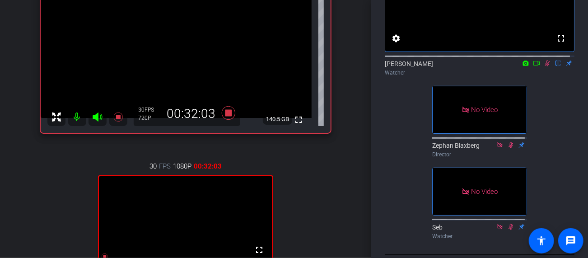
click at [328, 199] on div "[PERSON_NAME] Chrome info ROOM ID: 826589965 fullscreen 140.5 GB 30 FPS 720P 00…" at bounding box center [186, 145] width 326 height 386
click at [335, 209] on div "[PERSON_NAME] Chrome info ROOM ID: 826589965 fullscreen 140.5 GB 30 FPS 720P 00…" at bounding box center [186, 145] width 326 height 386
click at [333, 205] on div "[PERSON_NAME] Chrome info ROOM ID: 826589965 fullscreen 140.5 GB 30 FPS 720P 00…" at bounding box center [186, 145] width 326 height 386
click at [338, 201] on div "[PERSON_NAME] Chrome info ROOM ID: 826589965 fullscreen 140.5 GB 30 FPS 720P 00…" at bounding box center [186, 145] width 326 height 386
click at [402, 145] on div "fullscreen settings [PERSON_NAME] flip Watcher No Video Zephan Blaxberg Directo…" at bounding box center [480, 93] width 190 height 297
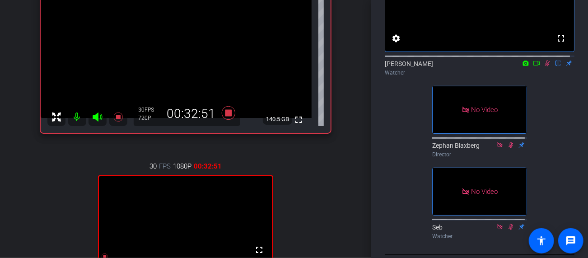
drag, startPoint x: 542, startPoint y: 72, endPoint x: 558, endPoint y: 117, distance: 48.4
click at [558, 117] on div "fullscreen settings [PERSON_NAME] flip Watcher No Video Zephan Blaxberg Directo…" at bounding box center [480, 93] width 190 height 297
click at [550, 105] on div "fullscreen settings [PERSON_NAME] flip Watcher No Video Zephan Blaxberg Directo…" at bounding box center [480, 93] width 190 height 297
click at [548, 119] on div "fullscreen settings [PERSON_NAME] flip Watcher No Video Zephan Blaxberg Directo…" at bounding box center [480, 93] width 190 height 297
click at [565, 134] on div "fullscreen settings [PERSON_NAME] flip Watcher No Video Zephan Blaxberg Directo…" at bounding box center [480, 93] width 190 height 297
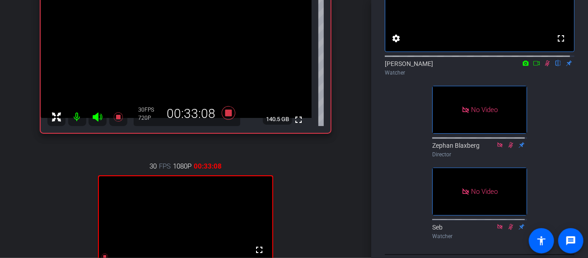
click at [570, 135] on div "Participants fullscreen settings [PERSON_NAME] flip Watcher No Video Zephan Bla…" at bounding box center [479, 129] width 217 height 258
click at [563, 129] on div "fullscreen settings [PERSON_NAME] flip Watcher No Video Zephan Blaxberg Directo…" at bounding box center [480, 93] width 190 height 297
click at [571, 130] on div "Participants fullscreen settings [PERSON_NAME] flip Watcher No Video Zephan Bla…" at bounding box center [479, 129] width 217 height 258
click at [576, 131] on div "Participants fullscreen settings [PERSON_NAME] flip Watcher No Video Zephan Bla…" at bounding box center [479, 129] width 217 height 258
click at [568, 128] on div "fullscreen settings [PERSON_NAME] flip Watcher No Video Zephan Blaxberg Directo…" at bounding box center [480, 93] width 190 height 297
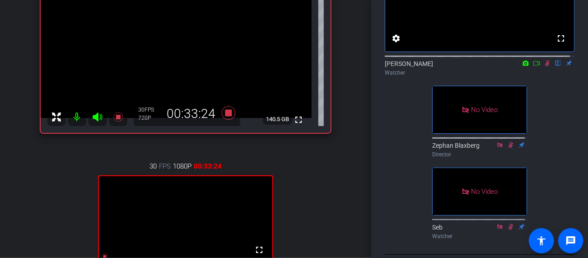
click at [561, 124] on div "fullscreen settings [PERSON_NAME] flip Watcher No Video Zephan Blaxberg Directo…" at bounding box center [480, 93] width 190 height 297
click at [561, 119] on div "fullscreen settings [PERSON_NAME] flip Watcher No Video Zephan Blaxberg Directo…" at bounding box center [480, 93] width 190 height 297
click at [543, 66] on icon at bounding box center [546, 63] width 7 height 6
click at [550, 109] on div "fullscreen settings [PERSON_NAME] flip Watcher No Video Zephan Blaxberg Directo…" at bounding box center [480, 93] width 190 height 297
click at [554, 115] on div "fullscreen settings [PERSON_NAME] flip Watcher No Video Zephan Blaxberg Directo…" at bounding box center [480, 93] width 190 height 297
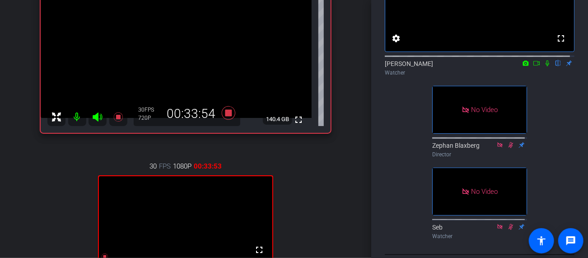
click at [556, 141] on div "fullscreen settings [PERSON_NAME] flip Watcher No Video Zephan Blaxberg Directo…" at bounding box center [480, 93] width 190 height 297
click at [557, 139] on div "fullscreen settings [PERSON_NAME] flip Watcher No Video Zephan Blaxberg Directo…" at bounding box center [480, 93] width 190 height 297
drag, startPoint x: 563, startPoint y: 139, endPoint x: 560, endPoint y: 134, distance: 6.3
click at [562, 139] on div "fullscreen settings [PERSON_NAME] flip Watcher No Video Zephan Blaxberg Directo…" at bounding box center [480, 93] width 190 height 297
click at [555, 125] on div "fullscreen settings [PERSON_NAME] flip Watcher No Video Zephan Blaxberg Directo…" at bounding box center [480, 93] width 190 height 297
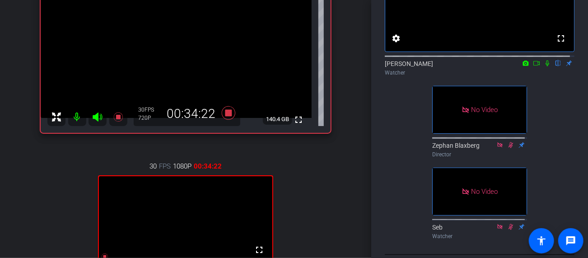
click at [564, 153] on div "fullscreen settings [PERSON_NAME] flip Watcher No Video Zephan Blaxberg Directo…" at bounding box center [480, 93] width 190 height 297
click at [564, 154] on div "fullscreen settings [PERSON_NAME] flip Watcher No Video Zephan Blaxberg Directo…" at bounding box center [480, 93] width 190 height 297
click at [409, 182] on div "fullscreen settings [PERSON_NAME] flip Watcher No Video Zephan Blaxberg Directo…" at bounding box center [480, 93] width 190 height 297
click at [408, 207] on div "fullscreen settings [PERSON_NAME] flip Watcher No Video Zephan Blaxberg Directo…" at bounding box center [480, 93] width 190 height 297
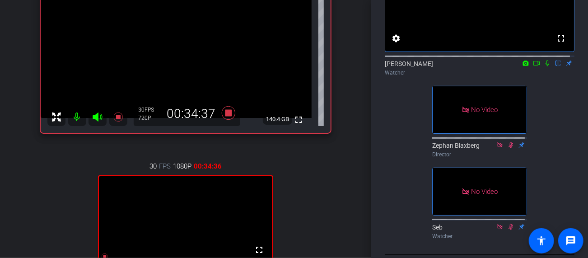
click at [401, 206] on div "fullscreen settings [PERSON_NAME] flip Watcher No Video Zephan Blaxberg Directo…" at bounding box center [480, 93] width 190 height 297
click at [388, 206] on div "fullscreen settings [PERSON_NAME] flip Watcher No Video Zephan Blaxberg Directo…" at bounding box center [480, 93] width 190 height 297
click at [401, 206] on div "fullscreen settings [PERSON_NAME] flip Watcher No Video Zephan Blaxberg Directo…" at bounding box center [480, 93] width 190 height 297
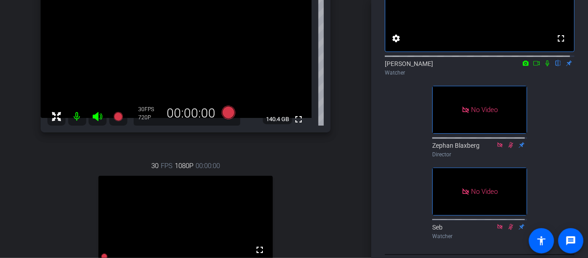
click at [398, 204] on div "fullscreen settings [PERSON_NAME] flip Watcher No Video Zephan Blaxberg Directo…" at bounding box center [480, 93] width 190 height 297
click at [387, 185] on div "fullscreen settings [PERSON_NAME] flip Watcher No Video Zephan Blaxberg Directo…" at bounding box center [480, 93] width 190 height 297
click at [397, 176] on div "fullscreen settings [PERSON_NAME] flip Watcher No Video Zephan Blaxberg Directo…" at bounding box center [480, 93] width 190 height 297
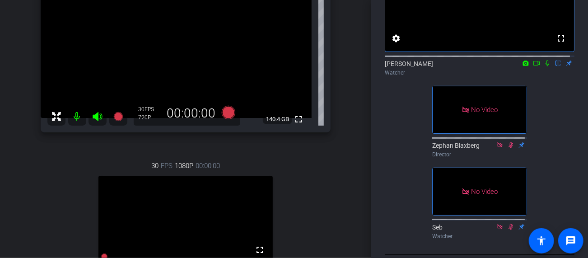
click at [397, 176] on div "fullscreen settings [PERSON_NAME] flip Watcher No Video Zephan Blaxberg Directo…" at bounding box center [480, 93] width 190 height 297
click at [389, 181] on div "fullscreen settings [PERSON_NAME] flip Watcher No Video Zephan Blaxberg Directo…" at bounding box center [480, 93] width 190 height 297
click at [387, 172] on div "fullscreen settings [PERSON_NAME] flip Watcher No Video Zephan Blaxberg Directo…" at bounding box center [480, 93] width 190 height 297
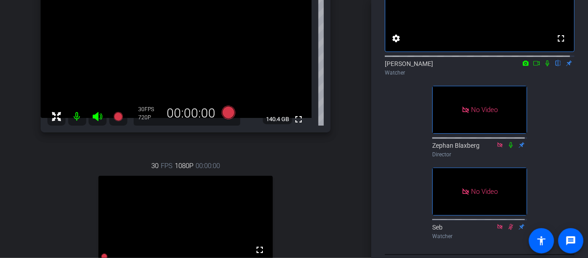
click at [553, 95] on div "fullscreen settings [PERSON_NAME] flip Watcher No Video Zephan Blaxberg Directo…" at bounding box center [480, 93] width 190 height 297
click at [553, 105] on div "fullscreen settings [PERSON_NAME] flip Watcher No Video Zephan Blaxberg Directo…" at bounding box center [480, 93] width 190 height 297
click at [398, 185] on div "fullscreen settings [PERSON_NAME] flip Watcher No Video Zephan Blaxberg Directo…" at bounding box center [480, 93] width 190 height 297
click at [395, 184] on div "fullscreen settings [PERSON_NAME] flip Watcher No Video Zephan Blaxberg Directo…" at bounding box center [480, 93] width 190 height 297
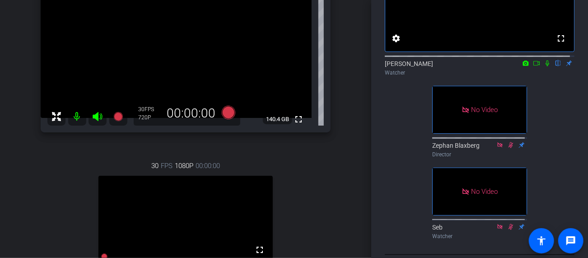
click at [390, 188] on div "fullscreen settings [PERSON_NAME] flip Watcher No Video Zephan Blaxberg Directo…" at bounding box center [480, 93] width 190 height 297
click at [392, 188] on div "fullscreen settings [PERSON_NAME] flip Watcher No Video Zephan Blaxberg Directo…" at bounding box center [480, 93] width 190 height 297
drag, startPoint x: 394, startPoint y: 192, endPoint x: 394, endPoint y: 197, distance: 5.0
click at [394, 196] on div "fullscreen settings [PERSON_NAME] flip Watcher No Video Zephan Blaxberg Directo…" at bounding box center [480, 93] width 190 height 297
click at [402, 204] on div "fullscreen settings [PERSON_NAME] flip Watcher No Video Zephan Blaxberg Directo…" at bounding box center [480, 93] width 190 height 297
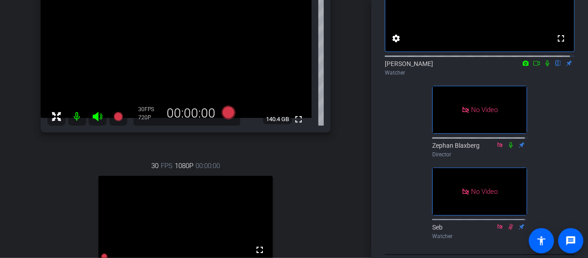
click at [398, 226] on div "fullscreen settings [PERSON_NAME] flip Watcher No Video Zephan Blaxberg Directo…" at bounding box center [480, 93] width 190 height 297
click at [390, 220] on div "fullscreen settings [PERSON_NAME] flip Watcher No Video Zephan Blaxberg Directo…" at bounding box center [480, 93] width 190 height 297
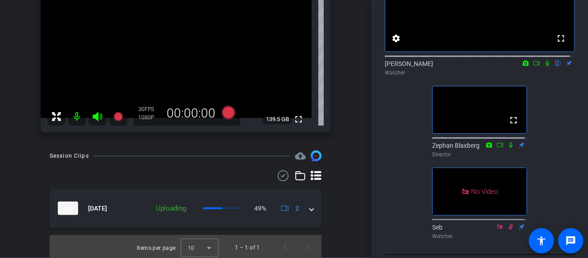
click at [390, 185] on div "fullscreen settings [PERSON_NAME] flip Watcher fullscreen Zephan Blaxberg Direc…" at bounding box center [480, 93] width 190 height 297
click at [385, 205] on div "fullscreen settings [PERSON_NAME] flip Watcher fullscreen Zephan Blaxberg Direc…" at bounding box center [480, 93] width 190 height 297
click at [380, 207] on div "Participants fullscreen settings [PERSON_NAME] flip Watcher fullscreen Zephan B…" at bounding box center [479, 129] width 217 height 258
click at [385, 198] on div "fullscreen settings [PERSON_NAME] flip Watcher fullscreen Zephan Blaxberg Direc…" at bounding box center [480, 93] width 190 height 297
click at [389, 185] on div "fullscreen settings [PERSON_NAME] flip Watcher fullscreen Zephan Blaxberg Direc…" at bounding box center [480, 93] width 190 height 297
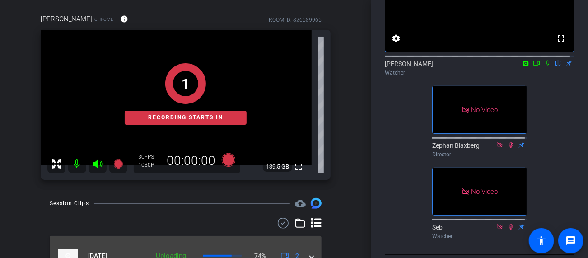
scroll to position [90, 0]
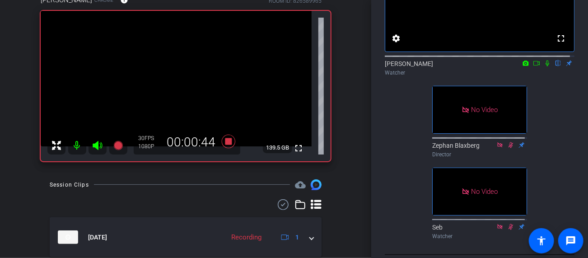
click at [360, 204] on div "LM Lounge Teaser Recording account_box grid_on settings info logout We have upd…" at bounding box center [185, 129] width 371 height 258
click at [362, 206] on div "LM Lounge Teaser Recording account_box grid_on settings info logout We have upd…" at bounding box center [185, 129] width 371 height 258
click at [360, 191] on div "LM Lounge Teaser Recording account_box grid_on settings info logout We have upd…" at bounding box center [185, 129] width 371 height 258
click at [364, 188] on div "LM Lounge Teaser Recording account_box grid_on settings info logout We have upd…" at bounding box center [185, 129] width 371 height 258
click at [361, 190] on div "LM Lounge Teaser Recording account_box grid_on settings info logout We have upd…" at bounding box center [185, 129] width 371 height 258
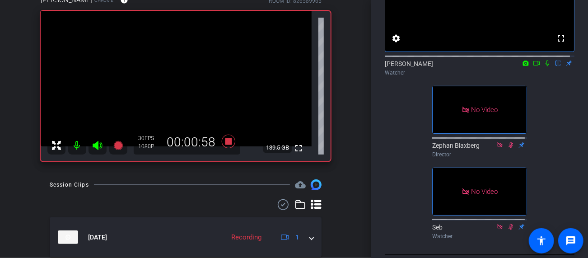
click at [358, 176] on div "LM Lounge Teaser Recording account_box grid_on settings info logout We have upd…" at bounding box center [185, 129] width 371 height 258
click at [393, 188] on div "fullscreen settings [PERSON_NAME] flip Watcher No Video Zephan Blaxberg Directo…" at bounding box center [480, 93] width 190 height 297
click at [545, 66] on icon at bounding box center [547, 63] width 4 height 6
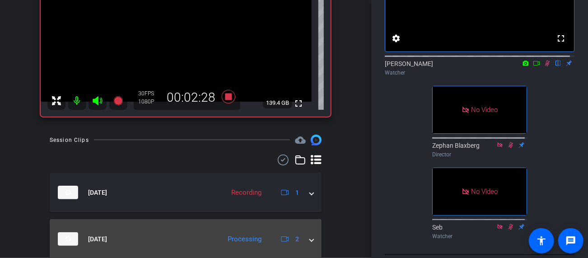
scroll to position [167, 0]
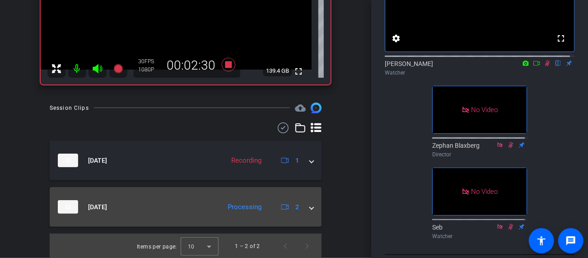
click at [310, 208] on mat-expansion-panel-header "[DATE] Processing 2" at bounding box center [186, 207] width 272 height 40
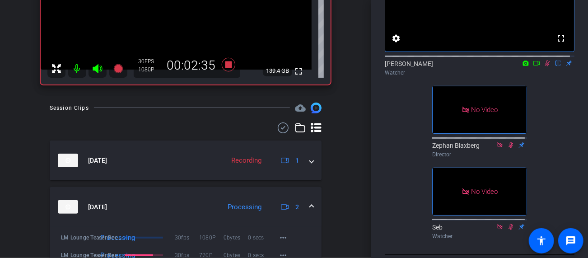
click at [32, 160] on div "Session Clips cloud_upload [DATE] Recording 1 [DATE] Processing 2 LM Lounge Tea…" at bounding box center [186, 204] width 326 height 205
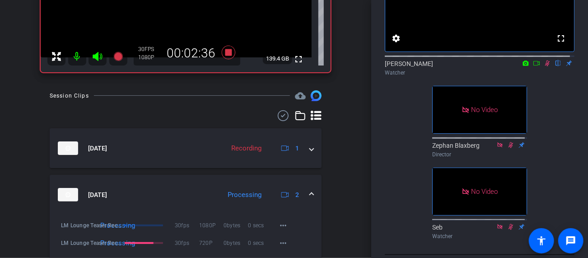
scroll to position [212, 0]
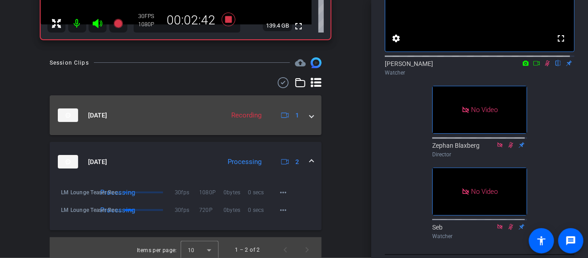
click at [310, 115] on span at bounding box center [312, 115] width 4 height 9
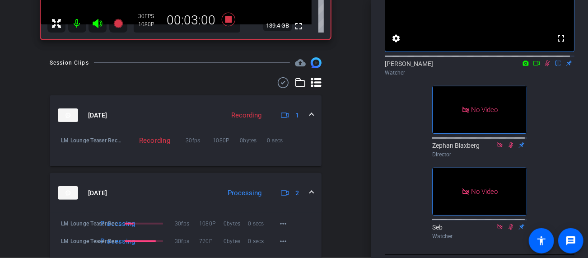
click at [543, 66] on icon at bounding box center [546, 63] width 7 height 6
drag, startPoint x: 418, startPoint y: 192, endPoint x: 386, endPoint y: 192, distance: 32.0
click at [418, 192] on div "fullscreen settings [PERSON_NAME] flip Watcher No Video Zephan Blaxberg Directo…" at bounding box center [480, 93] width 190 height 297
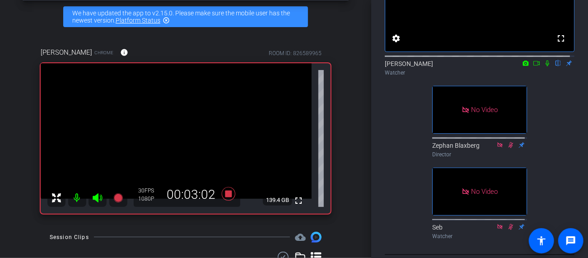
scroll to position [32, 0]
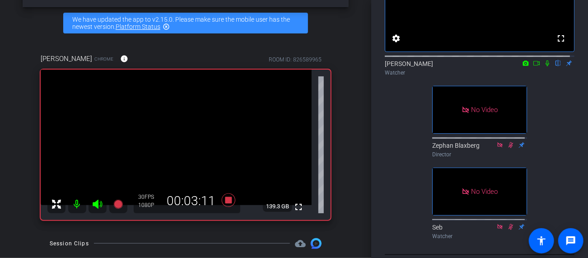
click at [346, 216] on div "LM Lounge Teaser Recording account_box grid_on settings info logout We have upd…" at bounding box center [185, 97] width 371 height 258
click at [348, 214] on div "LM Lounge Teaser Recording account_box grid_on settings info logout We have upd…" at bounding box center [185, 97] width 371 height 258
click at [342, 199] on div "[PERSON_NAME] Chrome info ROOM ID: 826589965 fullscreen 139.3 GB 30 FPS 1080P 0…" at bounding box center [186, 134] width 326 height 190
click at [400, 185] on div "fullscreen settings [PERSON_NAME] flip Watcher No Video Zephan Blaxberg Directo…" at bounding box center [480, 93] width 190 height 297
click at [543, 66] on icon at bounding box center [546, 63] width 7 height 6
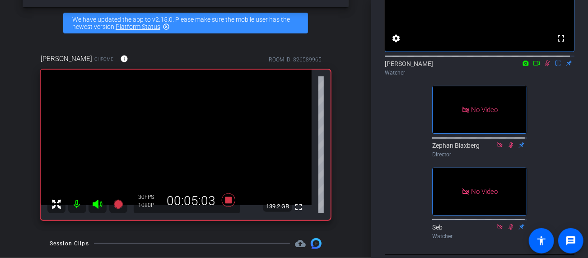
click at [543, 66] on icon at bounding box center [546, 63] width 7 height 6
click at [399, 167] on div "fullscreen settings [PERSON_NAME] flip Watcher No Video Zephan Blaxberg Directo…" at bounding box center [480, 93] width 190 height 297
click at [394, 191] on div "fullscreen settings [PERSON_NAME] flip Watcher No Video Zephan Blaxberg Directo…" at bounding box center [480, 93] width 190 height 297
click at [560, 99] on div "fullscreen settings [PERSON_NAME] flip Watcher No Video Zephan Blaxberg Directo…" at bounding box center [480, 93] width 190 height 297
click at [543, 79] on div "[PERSON_NAME] flip Watcher" at bounding box center [480, 66] width 190 height 28
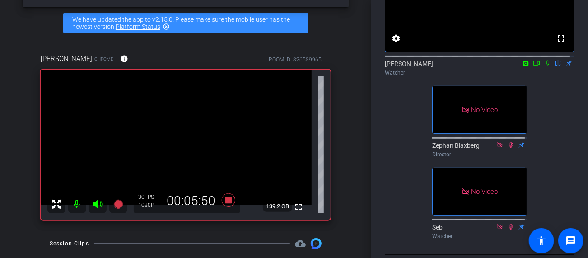
click at [540, 102] on div "fullscreen settings [PERSON_NAME] flip Watcher No Video Zephan Blaxberg Directo…" at bounding box center [480, 93] width 190 height 297
click at [391, 188] on div "fullscreen settings [PERSON_NAME] flip Watcher No Video Zephan Blaxberg Directo…" at bounding box center [480, 93] width 190 height 297
click at [376, 218] on div "Participants fullscreen settings [PERSON_NAME] flip Watcher No Video Zephan Bla…" at bounding box center [479, 129] width 217 height 258
click at [403, 174] on div "fullscreen settings [PERSON_NAME] flip Watcher No Video Zephan Blaxberg Directo…" at bounding box center [480, 93] width 190 height 297
click at [543, 145] on div "fullscreen settings [PERSON_NAME] flip Watcher No Video Zephan Blaxberg Directo…" at bounding box center [480, 93] width 190 height 297
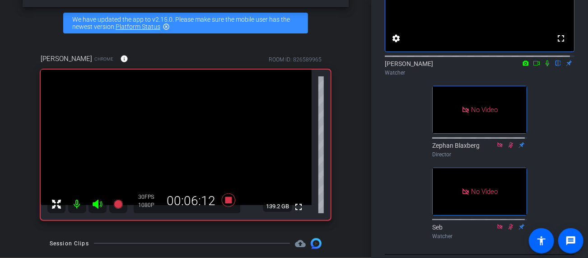
click at [402, 181] on div "fullscreen settings [PERSON_NAME] flip Watcher No Video Zephan Blaxberg Directo…" at bounding box center [480, 93] width 190 height 297
click at [407, 165] on div "fullscreen settings [PERSON_NAME] flip Watcher No Video Zephan Blaxberg Directo…" at bounding box center [480, 93] width 190 height 297
click at [392, 150] on div "fullscreen settings [PERSON_NAME] flip Watcher No Video Zephan Blaxberg Directo…" at bounding box center [480, 93] width 190 height 297
drag, startPoint x: 392, startPoint y: 156, endPoint x: 387, endPoint y: 163, distance: 8.1
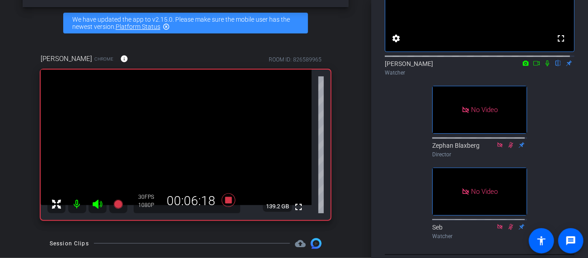
click at [390, 161] on div "fullscreen settings [PERSON_NAME] flip Watcher No Video Zephan Blaxberg Directo…" at bounding box center [480, 93] width 190 height 297
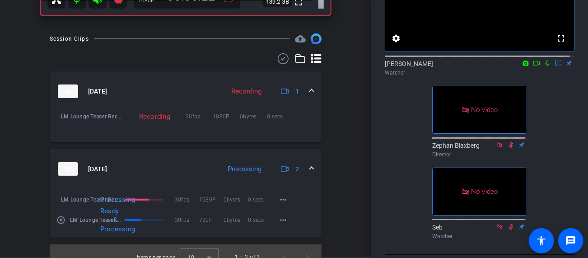
scroll to position [247, 0]
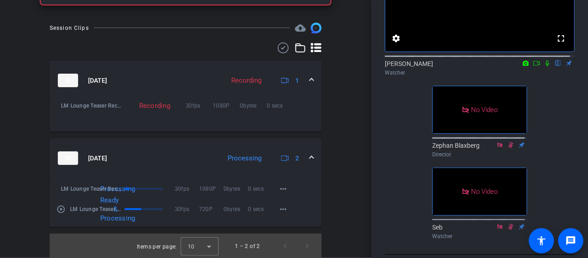
click at [343, 210] on div "Session Clips cloud_upload [DATE] Recording 1 LM Lounge Teaser Recording-[PERSO…" at bounding box center [186, 141] width 326 height 236
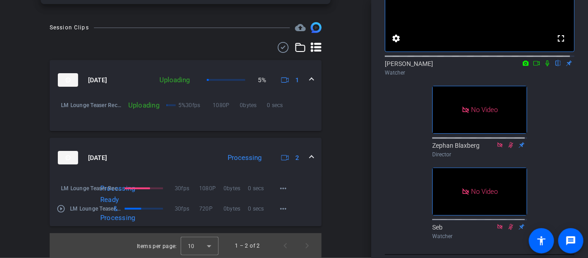
click at [379, 198] on div "Participants fullscreen settings [PERSON_NAME] flip Watcher No Video Zephan Bla…" at bounding box center [479, 129] width 217 height 258
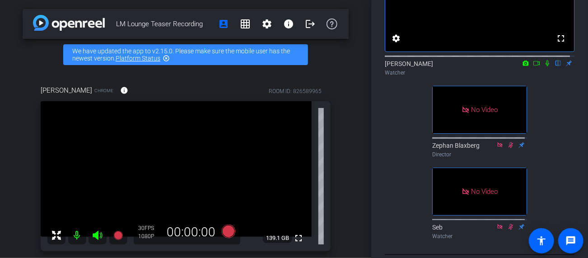
scroll to position [90, 0]
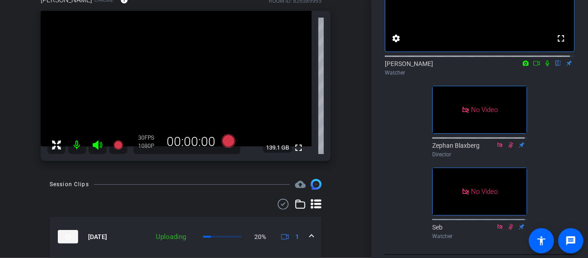
click at [349, 194] on div "LM Lounge Teaser Recording account_box grid_on settings info logout We have upd…" at bounding box center [185, 129] width 371 height 258
click at [390, 184] on div "fullscreen settings [PERSON_NAME] flip Watcher No Video Zephan Blaxberg Directo…" at bounding box center [480, 93] width 190 height 297
click at [381, 206] on div "Participants fullscreen settings [PERSON_NAME] flip Watcher No Video Zephan Bla…" at bounding box center [479, 129] width 217 height 258
click at [386, 206] on div "fullscreen settings [PERSON_NAME] flip Watcher No Video Zephan Blaxberg Directo…" at bounding box center [480, 93] width 190 height 297
click at [387, 208] on div "fullscreen settings [PERSON_NAME] flip Watcher No Video Zephan Blaxberg Directo…" at bounding box center [480, 93] width 190 height 297
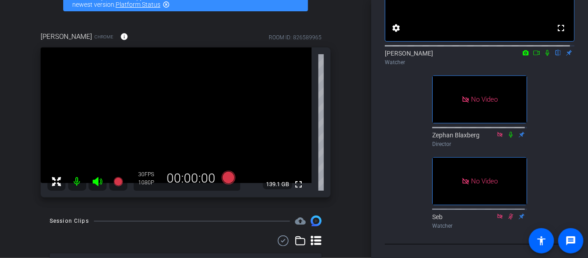
scroll to position [45, 0]
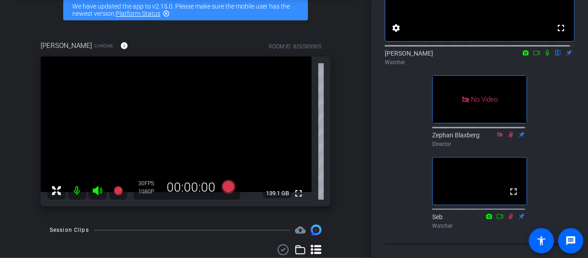
click at [552, 85] on div "fullscreen settings [PERSON_NAME] flip Watcher No Video Zephan Blaxberg Directo…" at bounding box center [480, 83] width 190 height 297
click at [399, 230] on div "fullscreen settings [PERSON_NAME] flip Watcher No Video Zephan Blaxberg Directo…" at bounding box center [480, 83] width 190 height 297
